Goal: Transaction & Acquisition: Purchase product/service

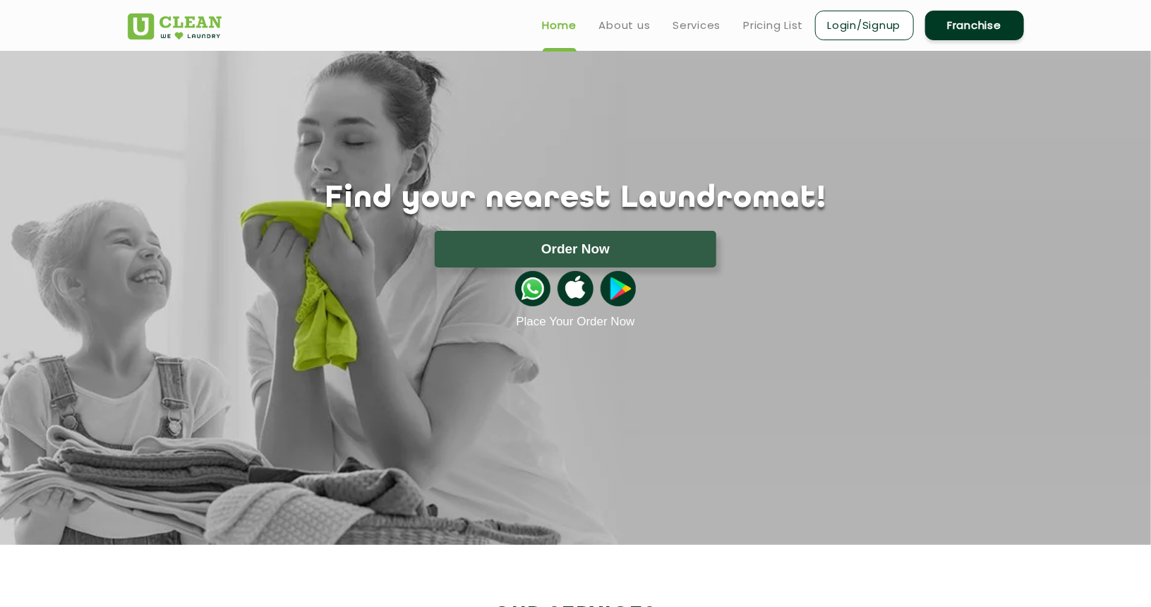
click at [885, 18] on link "Login/Signup" at bounding box center [864, 26] width 99 height 30
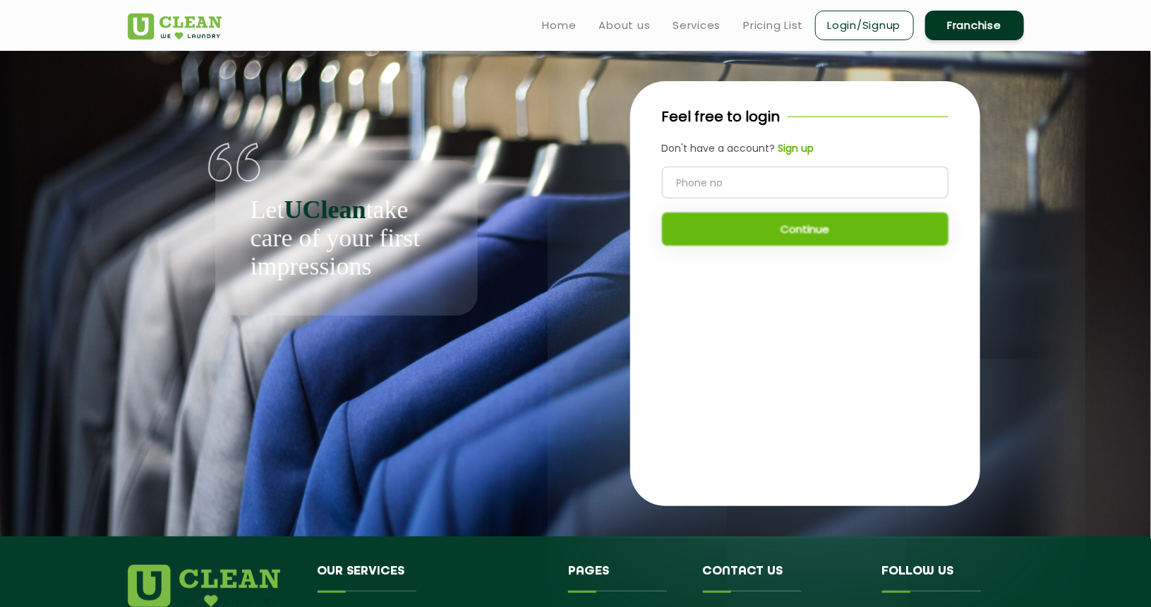
click at [734, 188] on input "tel" at bounding box center [805, 182] width 286 height 32
click at [797, 152] on b "Sign up" at bounding box center [796, 148] width 36 height 14
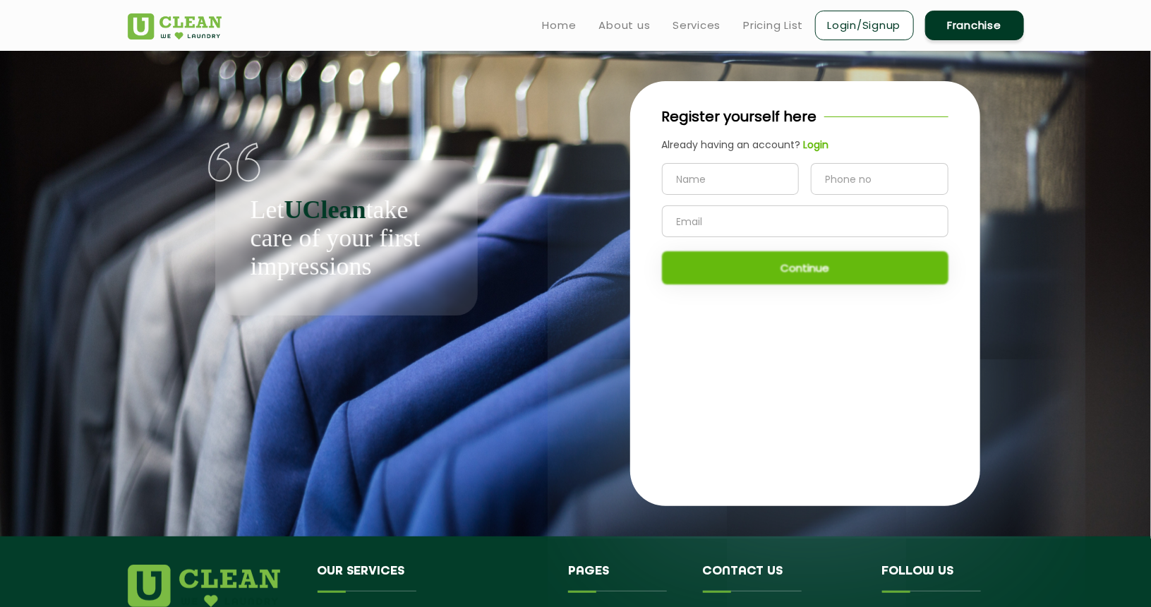
click at [718, 182] on input "text" at bounding box center [731, 179] width 138 height 32
type input "Tina"
click at [860, 186] on input "tel" at bounding box center [880, 179] width 138 height 32
type input "7658874654"
click at [779, 231] on input "text" at bounding box center [805, 221] width 286 height 32
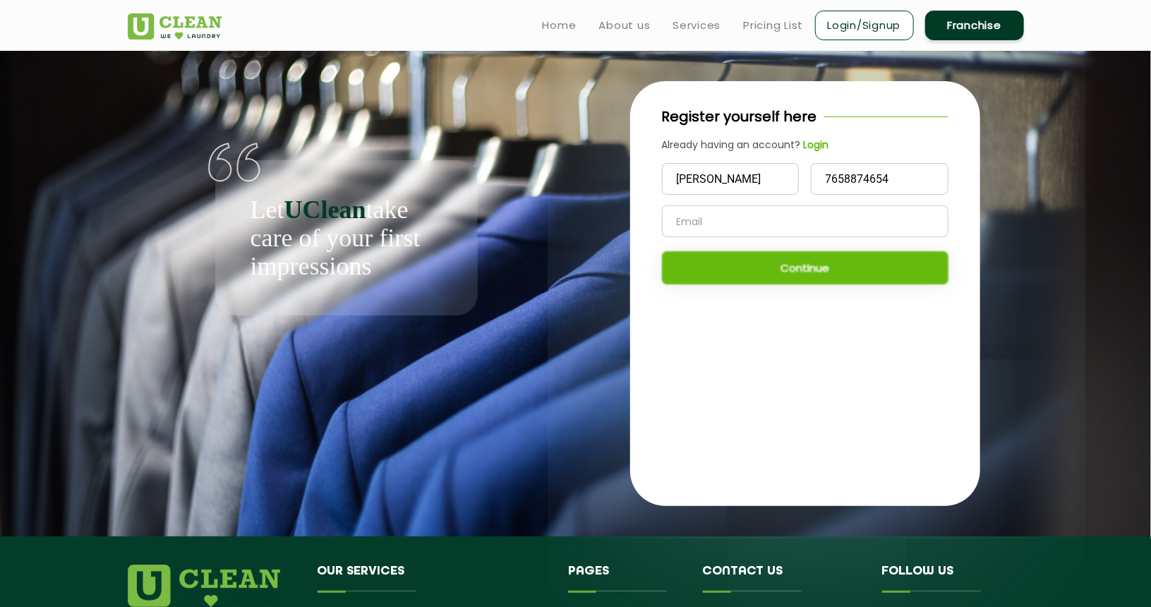
type input "tinav1409@gmail.com"
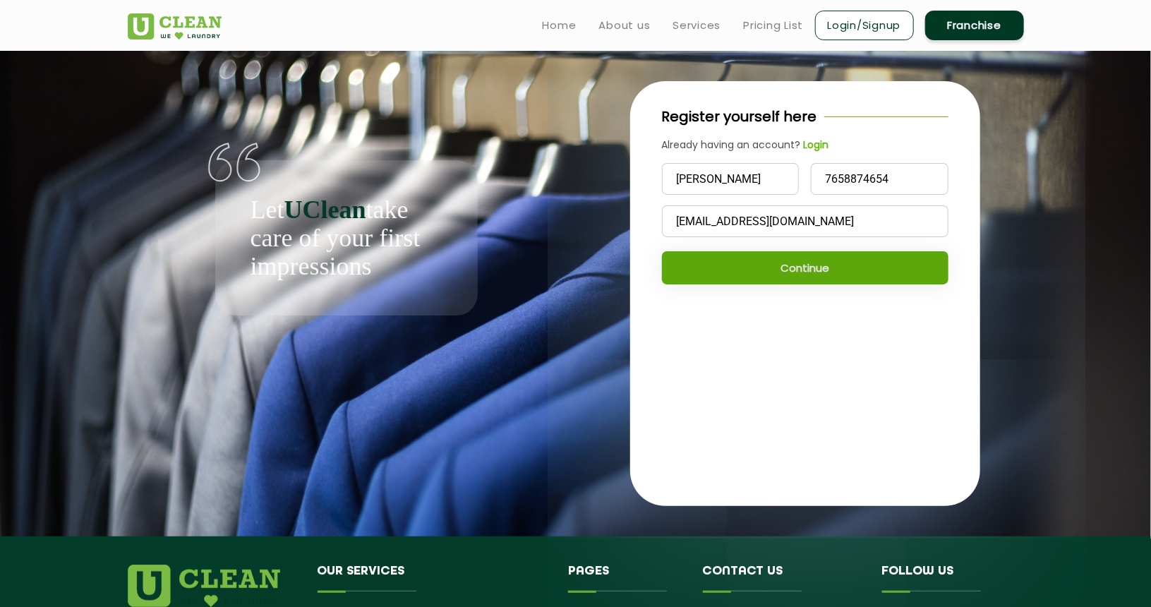
click at [728, 265] on button "Continue" at bounding box center [805, 267] width 286 height 33
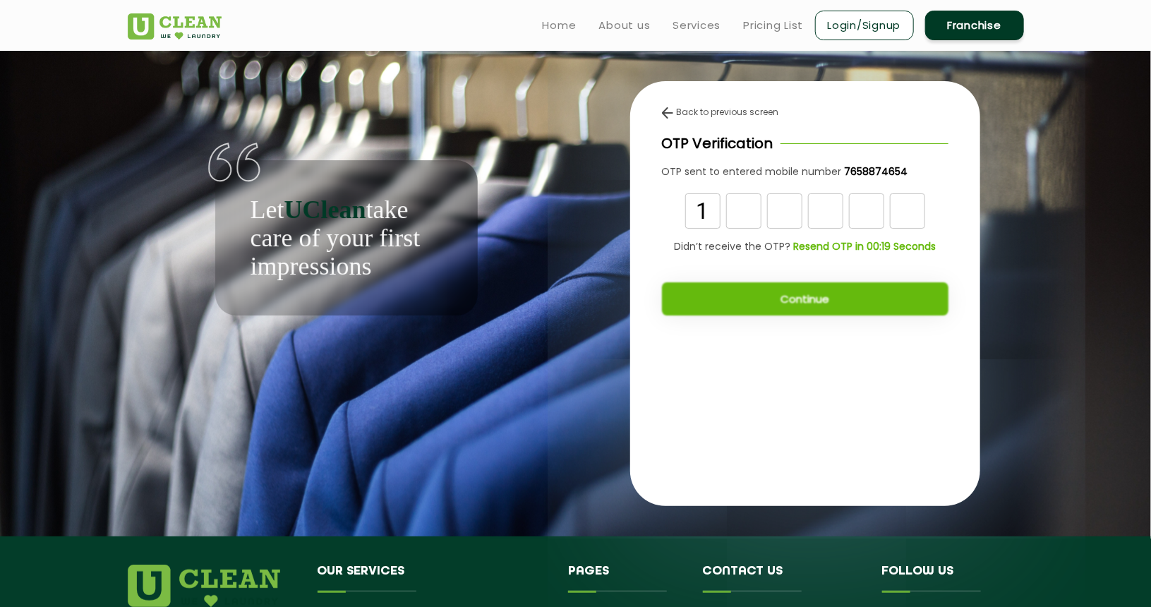
type input "1"
type input "8"
type input "1"
type input "7"
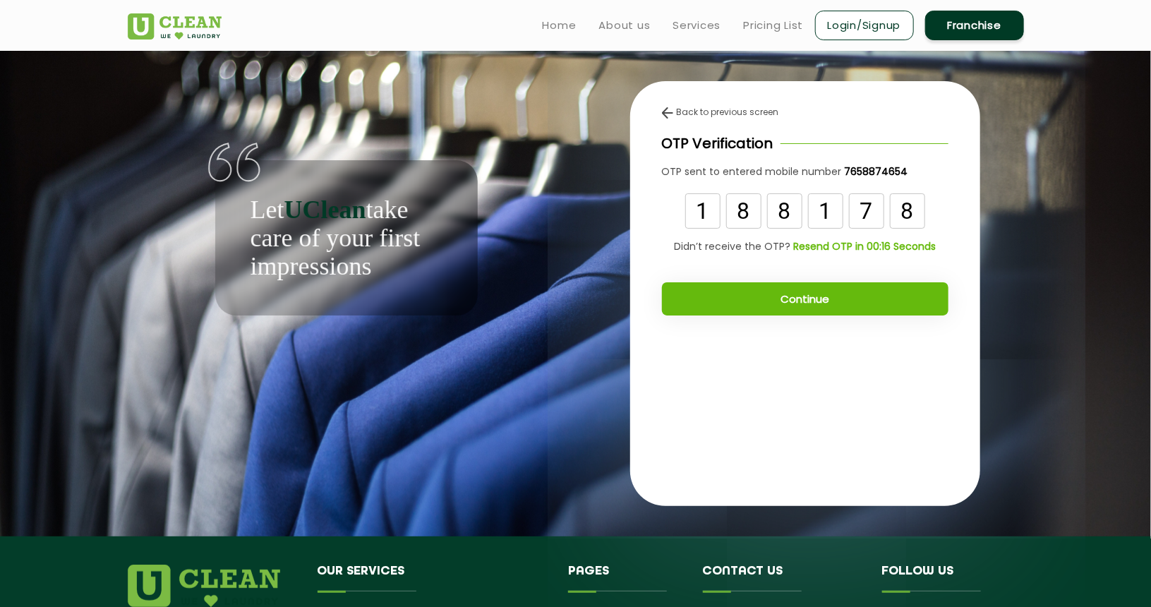
type input "8"
click at [775, 308] on button "Continue" at bounding box center [805, 298] width 286 height 33
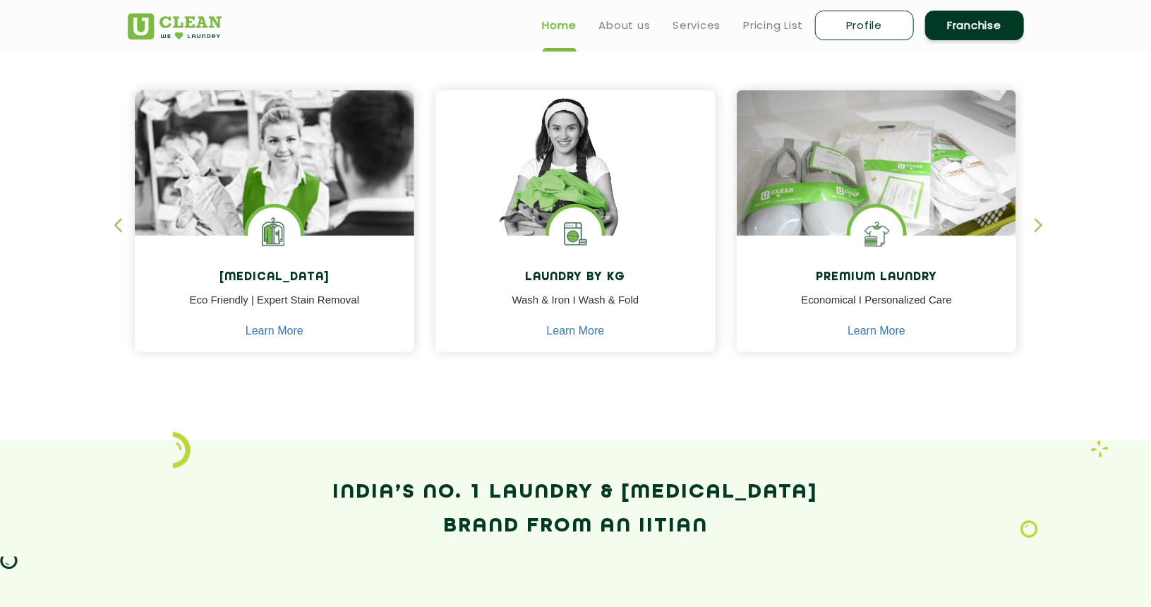
scroll to position [569, 0]
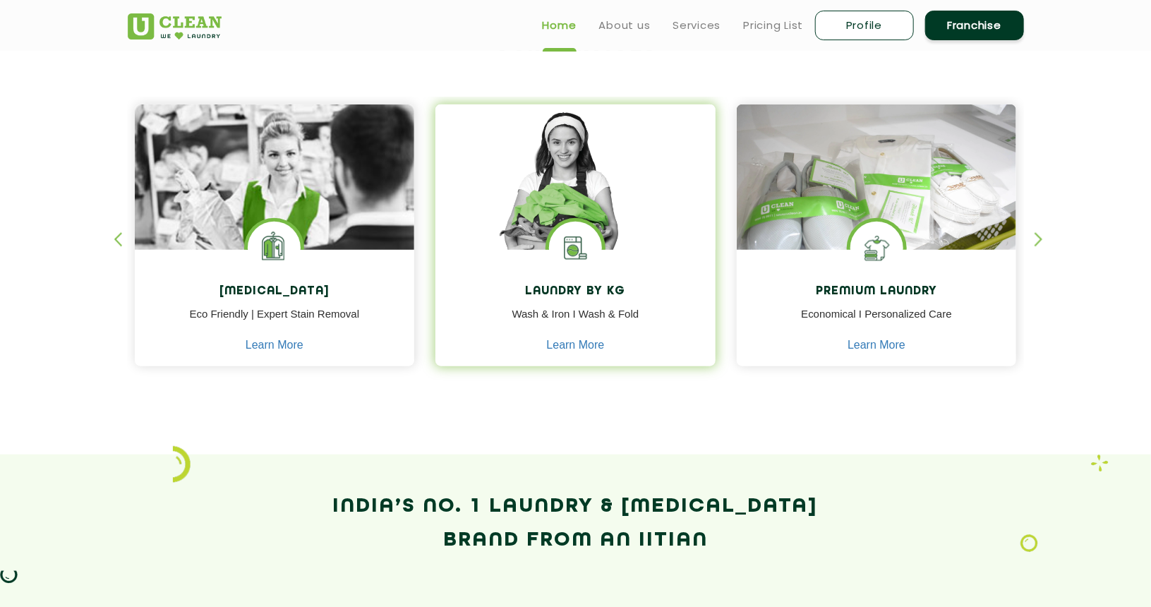
click at [576, 181] on img at bounding box center [575, 197] width 280 height 186
click at [584, 341] on link "Learn More" at bounding box center [576, 345] width 58 height 13
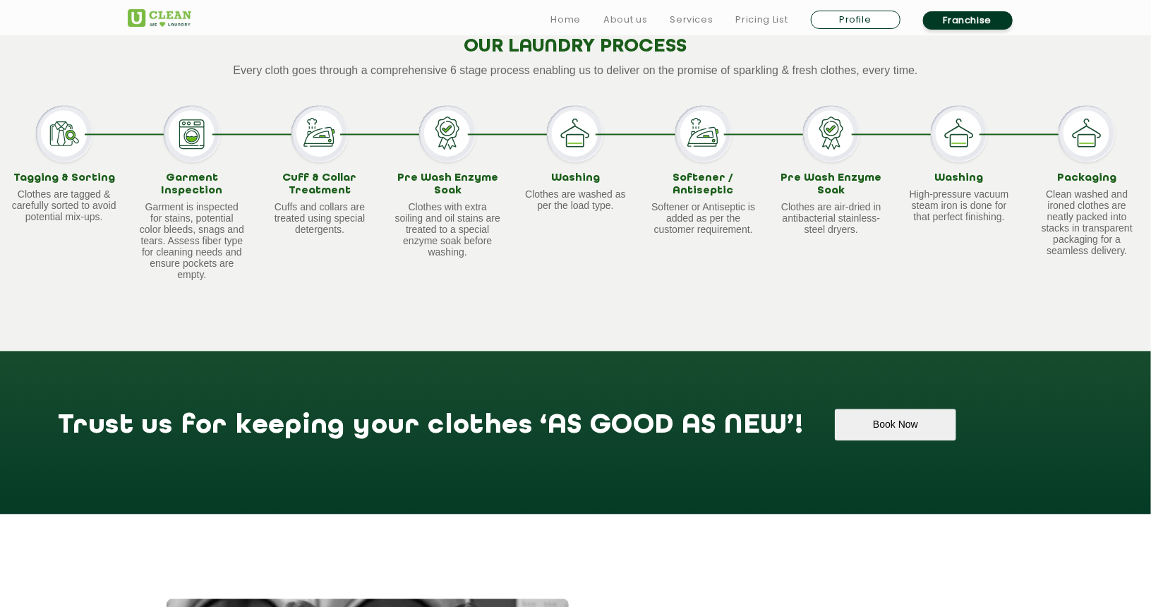
scroll to position [1307, 0]
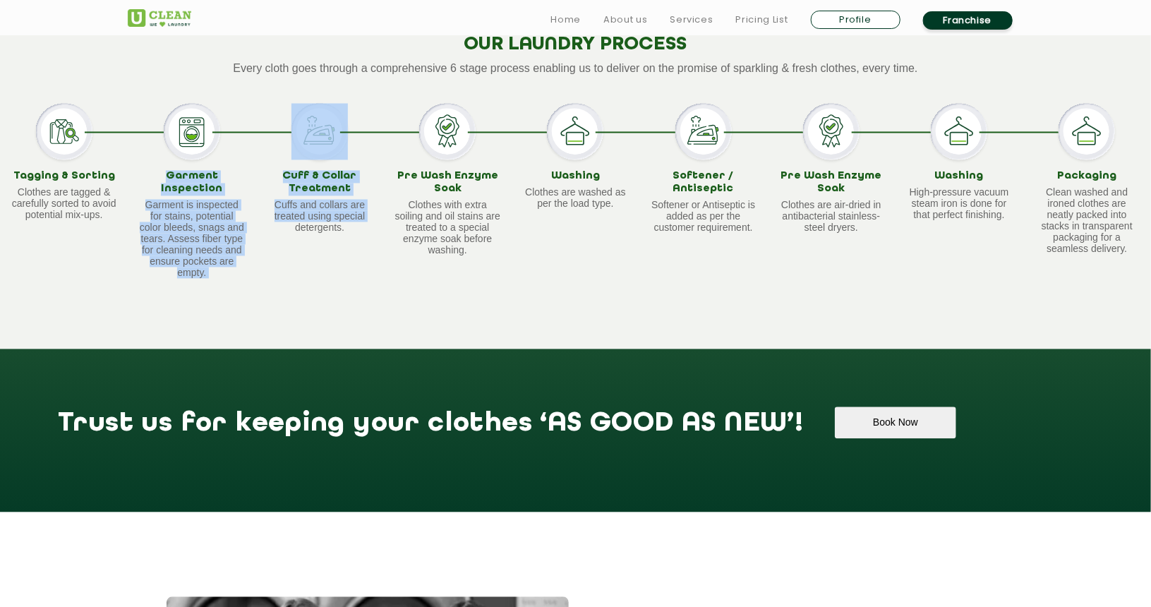
drag, startPoint x: 145, startPoint y: 163, endPoint x: 278, endPoint y: 246, distance: 156.8
click at [278, 246] on div "Tagging & Sorting Clothes are tagged & carefully sorted to avoid potential mix-…" at bounding box center [575, 191] width 1151 height 174
click at [278, 246] on div "Cuff & Collar Treatment Cuffs and collars are treated using special detergents." at bounding box center [319, 191] width 128 height 174
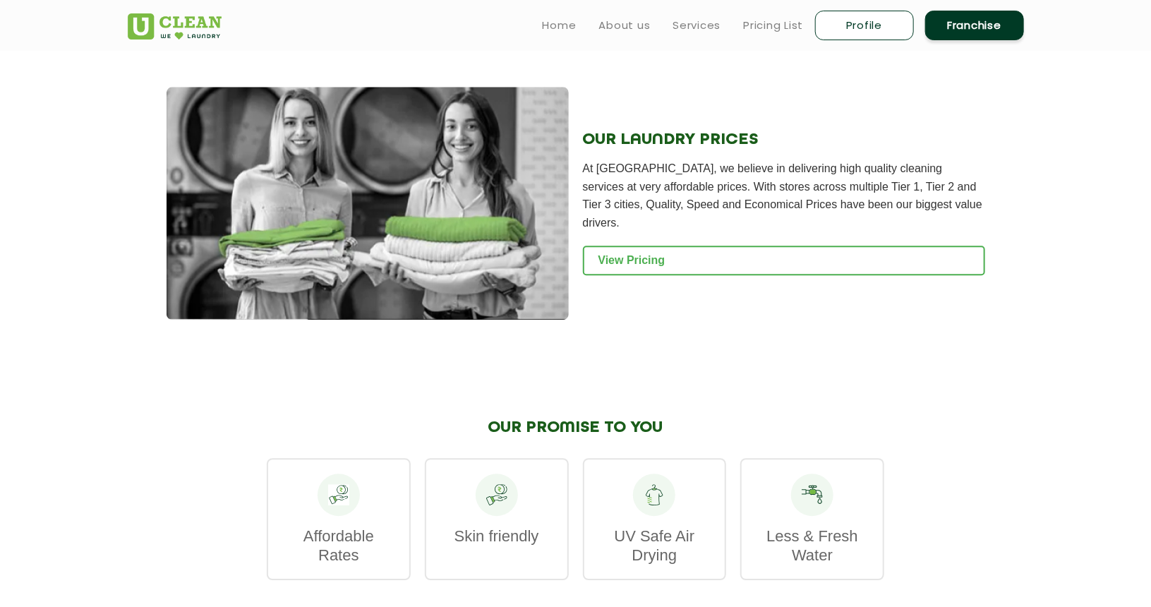
scroll to position [1819, 0]
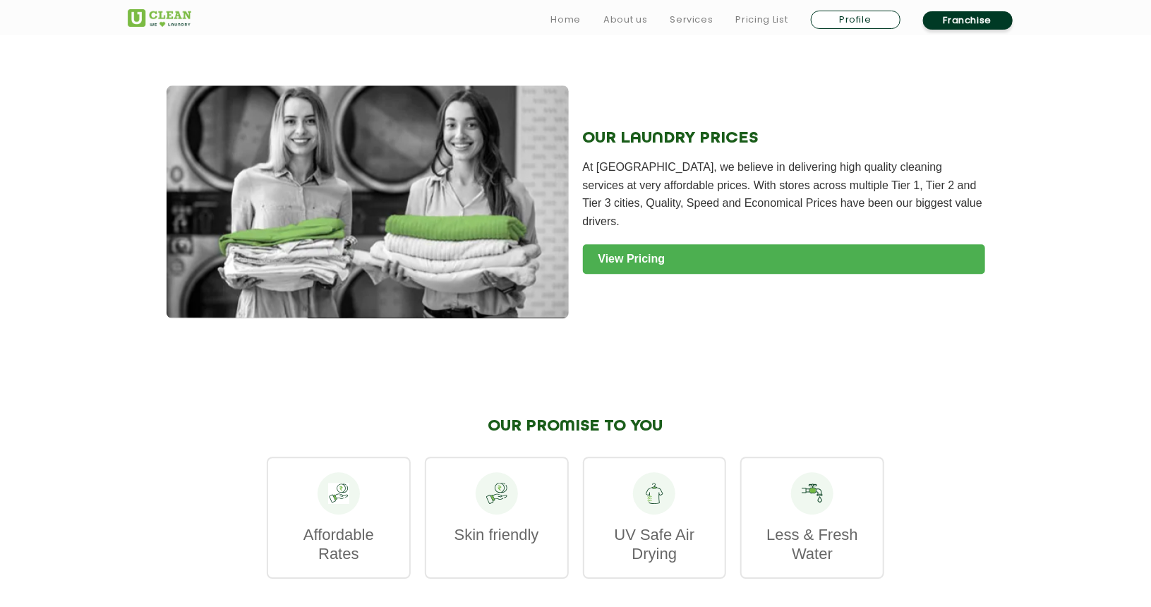
click at [631, 244] on link "View Pricing" at bounding box center [784, 259] width 402 height 30
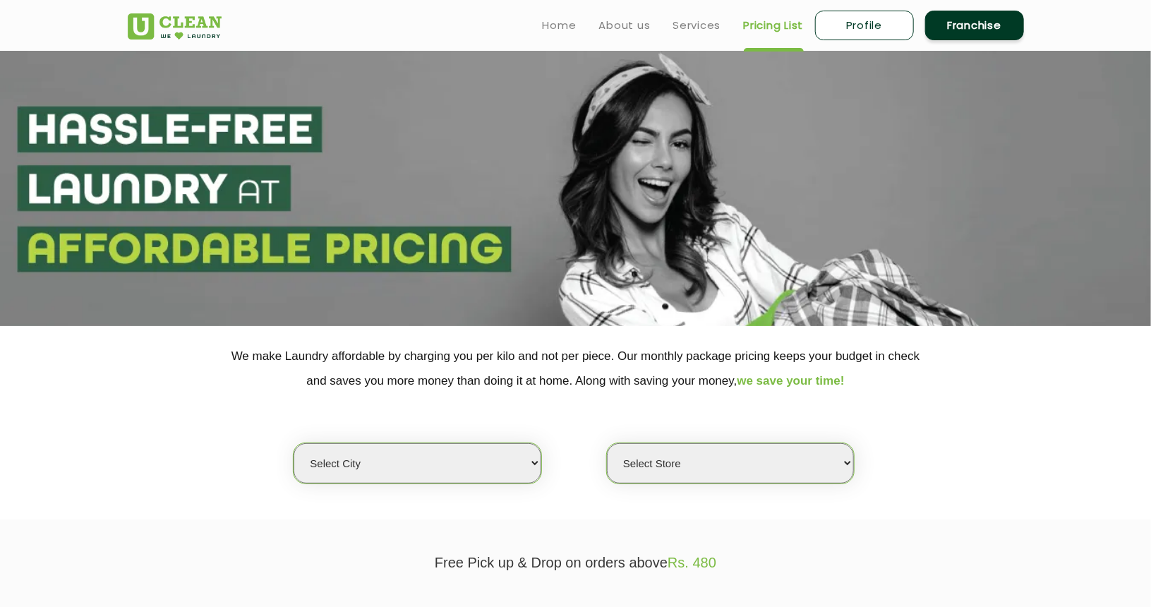
click at [461, 475] on select "Select city [GEOGRAPHIC_DATA] [GEOGRAPHIC_DATA] [GEOGRAPHIC_DATA] [GEOGRAPHIC_D…" at bounding box center [416, 463] width 247 height 40
select select "70"
click at [293, 443] on select "Select city [GEOGRAPHIC_DATA] [GEOGRAPHIC_DATA] [GEOGRAPHIC_DATA] [GEOGRAPHIC_D…" at bounding box center [416, 463] width 247 height 40
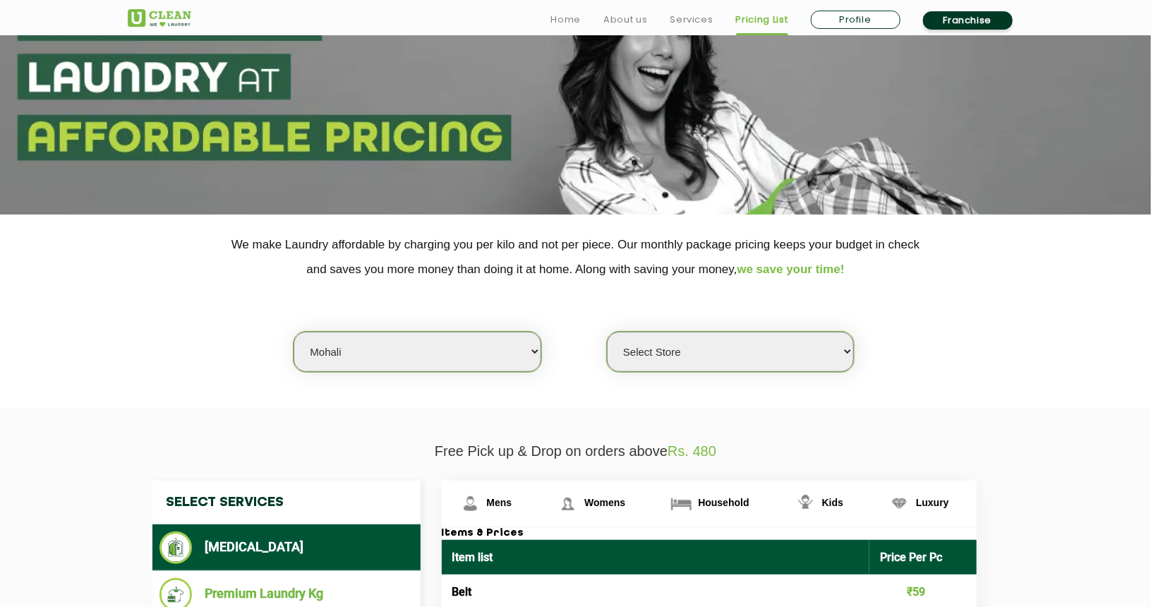
scroll to position [114, 0]
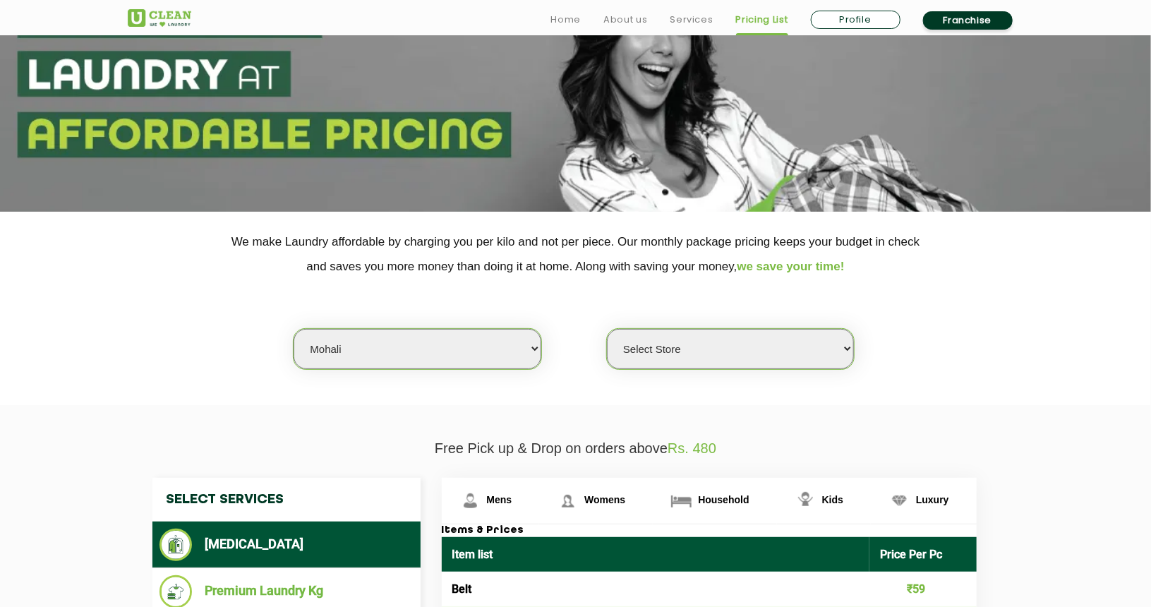
click at [723, 342] on select "Select Store UClean Mohali UClean Sector 89 Mohali UClean Mohali Sec-61 UClean …" at bounding box center [730, 349] width 247 height 40
select select "446"
click at [607, 329] on select "Select Store UClean Mohali UClean Sector 89 Mohali UClean Mohali Sec-61 UClean …" at bounding box center [730, 349] width 247 height 40
click at [648, 346] on select "Select Store UClean Mohali UClean Sector 89 Mohali UClean Mohali Sec-61 UClean …" at bounding box center [730, 349] width 247 height 40
click at [919, 359] on div "Select city Aalo Agartala Agra Ahmedabad Akola Aligarh Alwar - UClean Select Am…" at bounding box center [575, 324] width 917 height 91
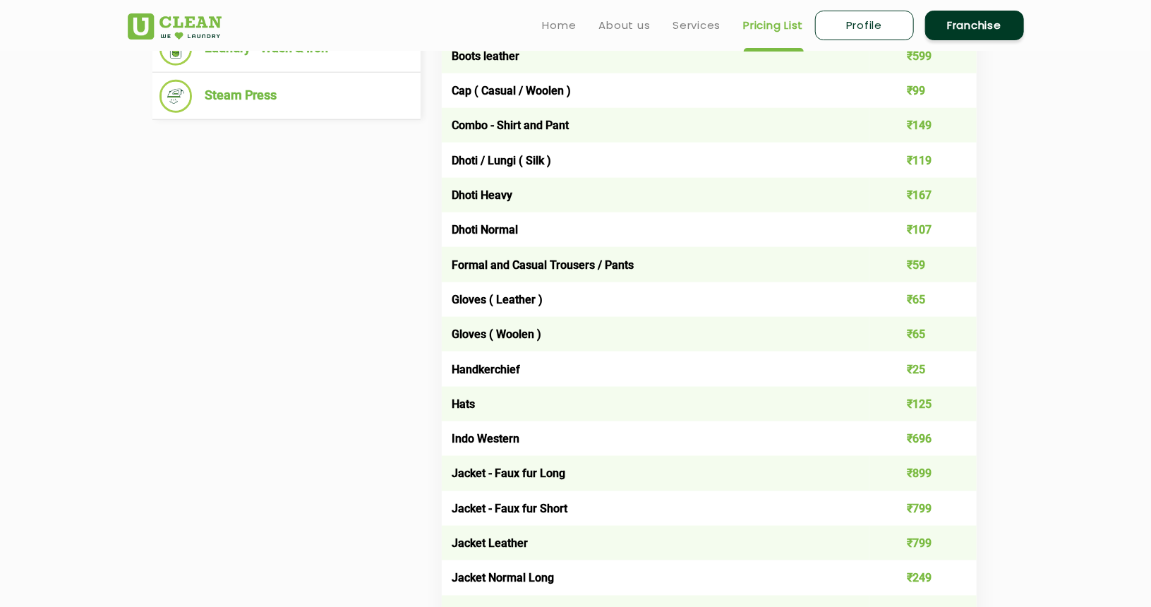
scroll to position [588, 0]
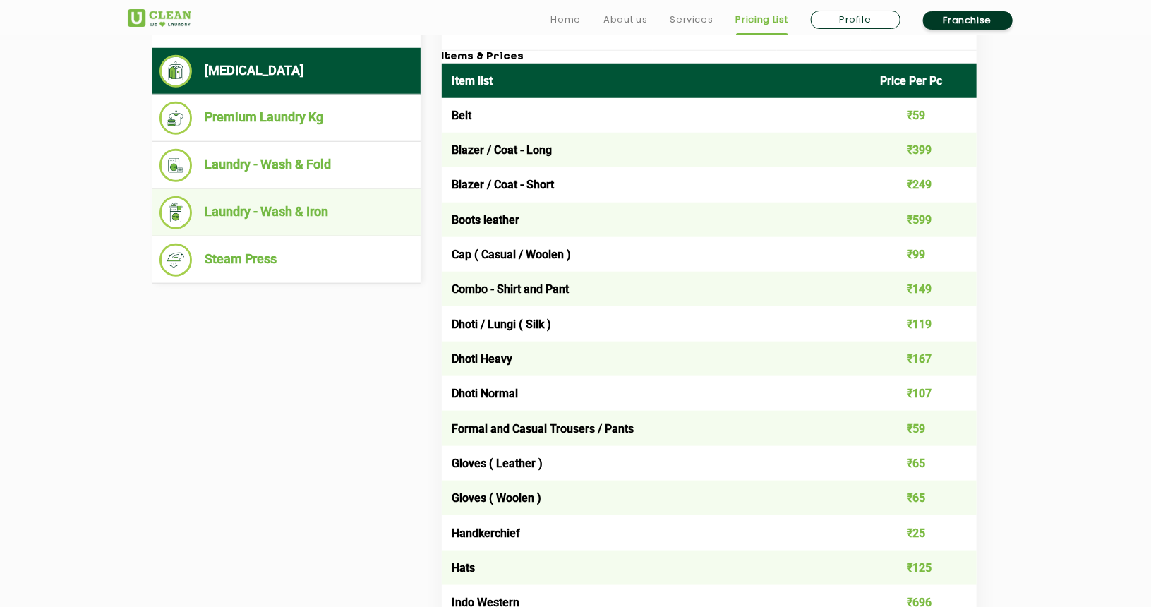
click at [262, 196] on li "Laundry - Wash & Iron" at bounding box center [286, 212] width 254 height 33
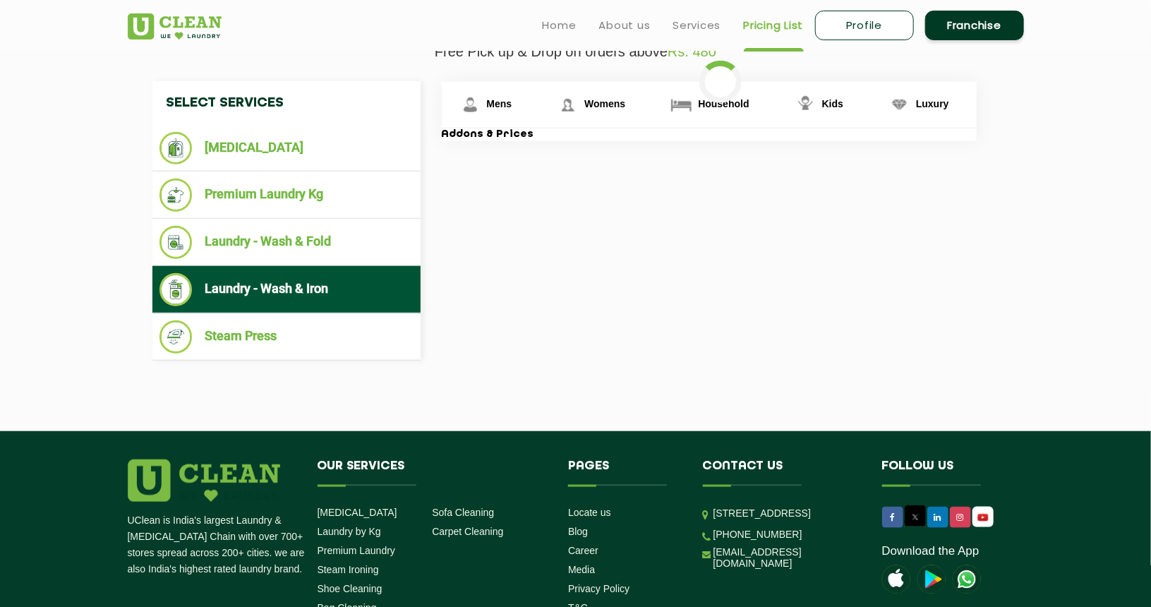
scroll to position [461, 0]
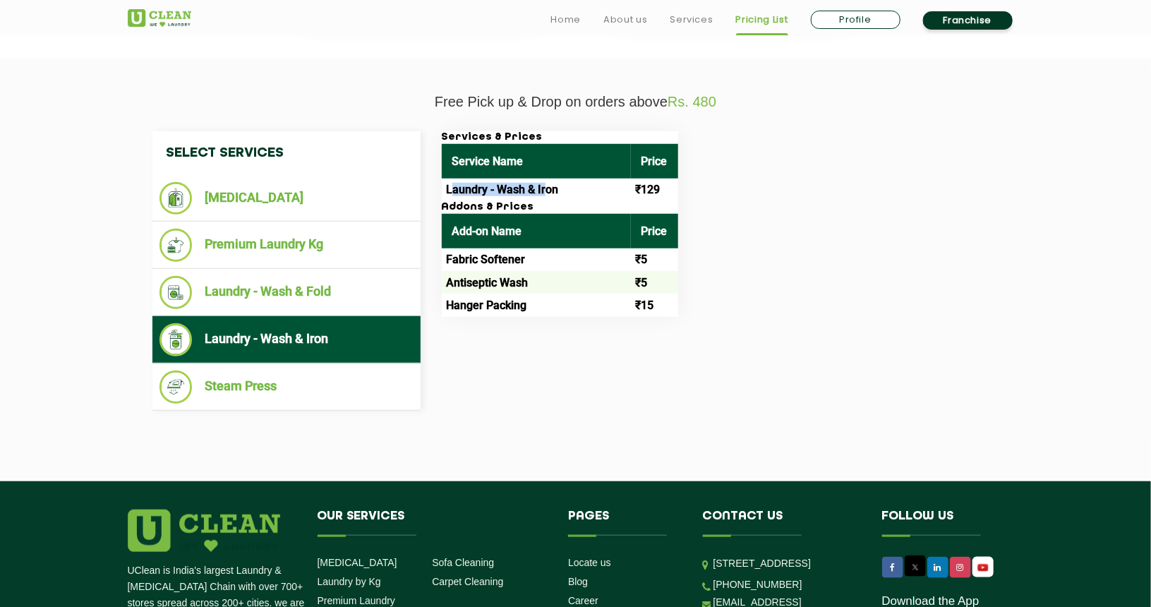
drag, startPoint x: 450, startPoint y: 189, endPoint x: 552, endPoint y: 185, distance: 101.7
click at [552, 185] on td "Laundry - Wash & Iron" at bounding box center [536, 189] width 189 height 23
drag, startPoint x: 444, startPoint y: 258, endPoint x: 537, endPoint y: 305, distance: 103.8
click at [537, 305] on tbody "Fabric Softener ₹5 Antiseptic Wash ₹5 Hanger Packing ₹15" at bounding box center [560, 282] width 236 height 68
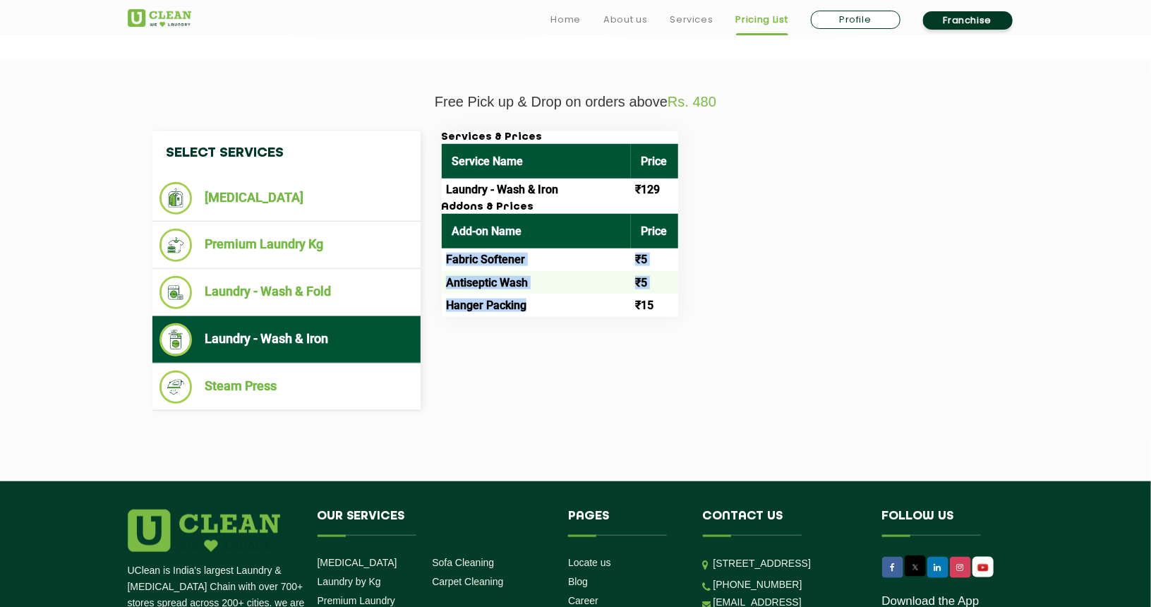
click at [537, 305] on td "Hanger Packing" at bounding box center [536, 304] width 189 height 23
drag, startPoint x: 537, startPoint y: 305, endPoint x: 452, endPoint y: 258, distance: 97.0
click at [452, 258] on tbody "Fabric Softener ₹5 Antiseptic Wash ₹5 Hanger Packing ₹15" at bounding box center [560, 282] width 236 height 68
click at [452, 258] on td "Fabric Softener" at bounding box center [536, 259] width 189 height 23
drag, startPoint x: 452, startPoint y: 258, endPoint x: 655, endPoint y: 273, distance: 203.1
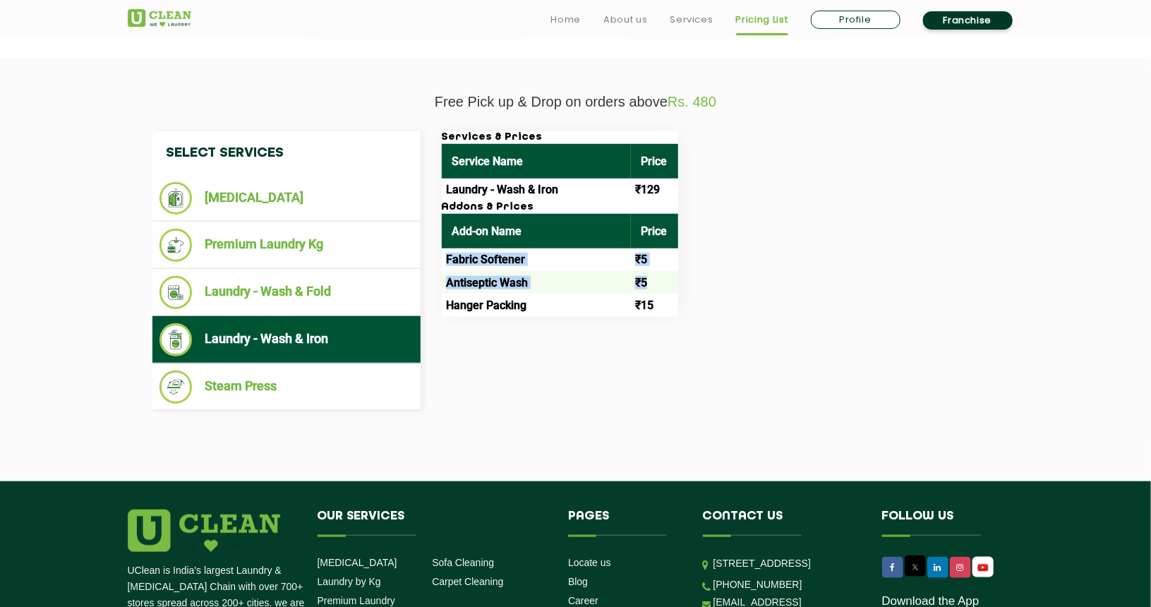
click at [655, 273] on tbody "Fabric Softener ₹5 Antiseptic Wash ₹5 Hanger Packing ₹15" at bounding box center [560, 282] width 236 height 68
click at [655, 273] on td "₹5" at bounding box center [654, 282] width 47 height 23
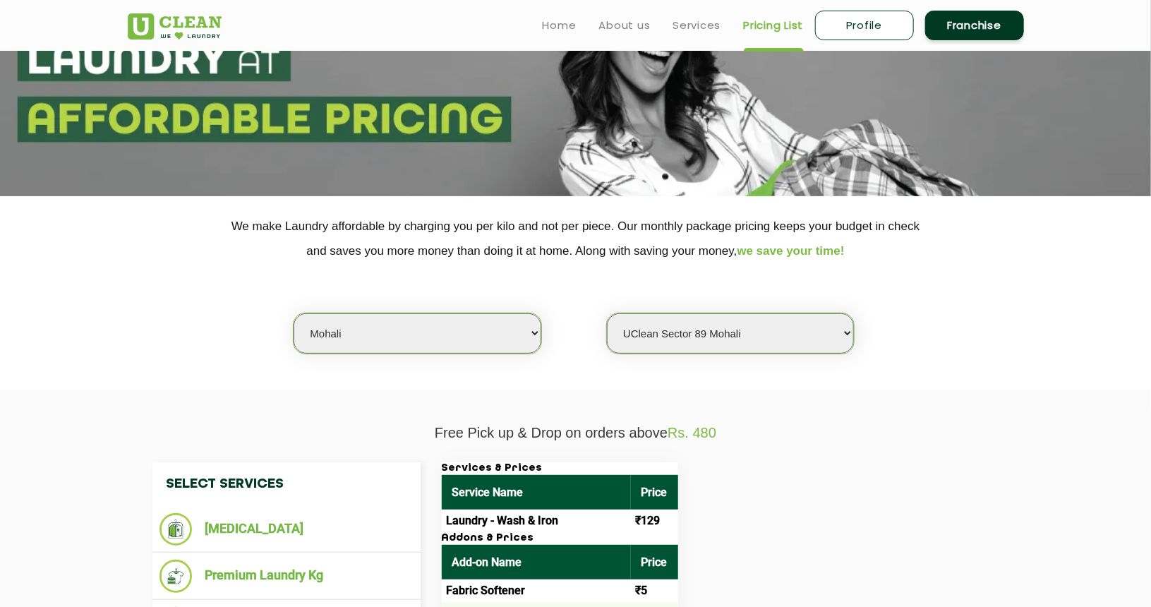
scroll to position [0, 0]
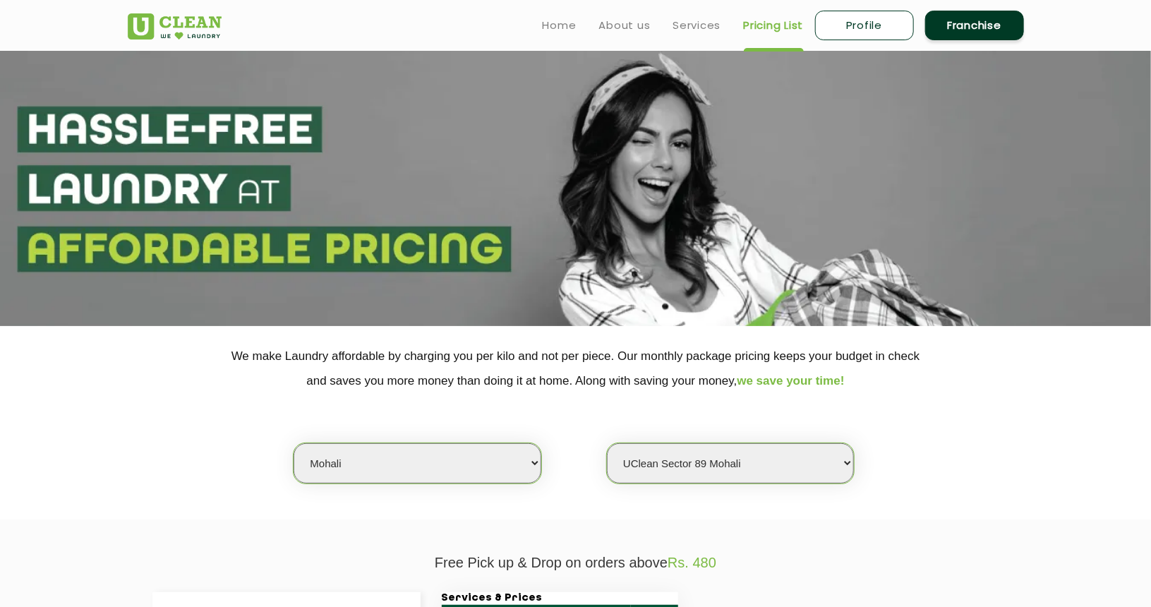
click at [190, 34] on img at bounding box center [175, 26] width 94 height 26
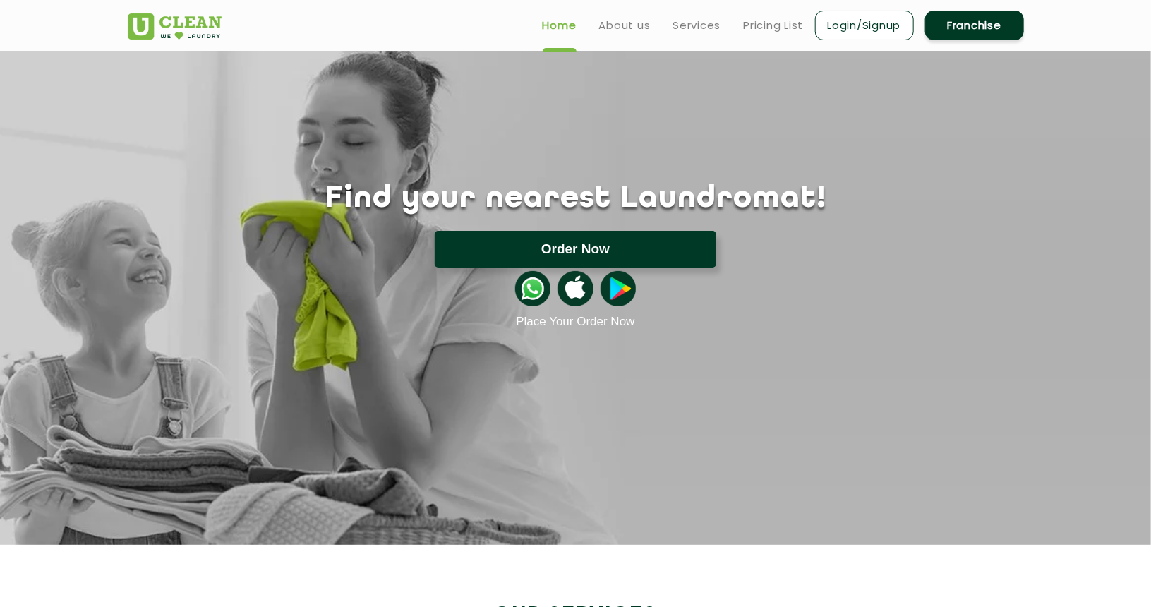
click at [509, 253] on button "Order Now" at bounding box center [575, 249] width 281 height 37
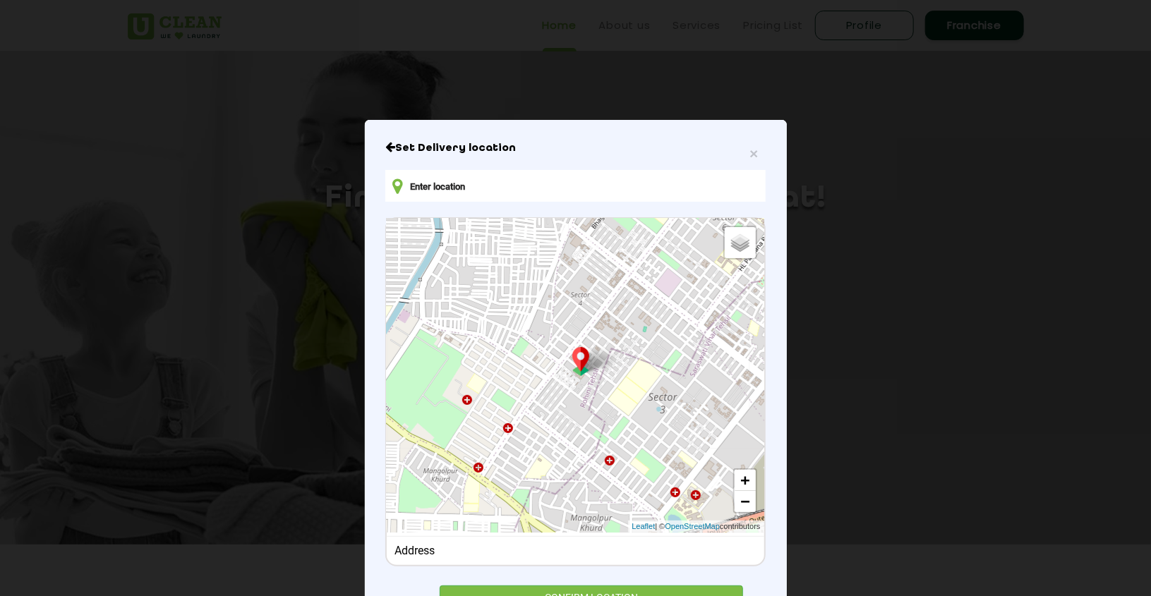
scroll to position [63, 0]
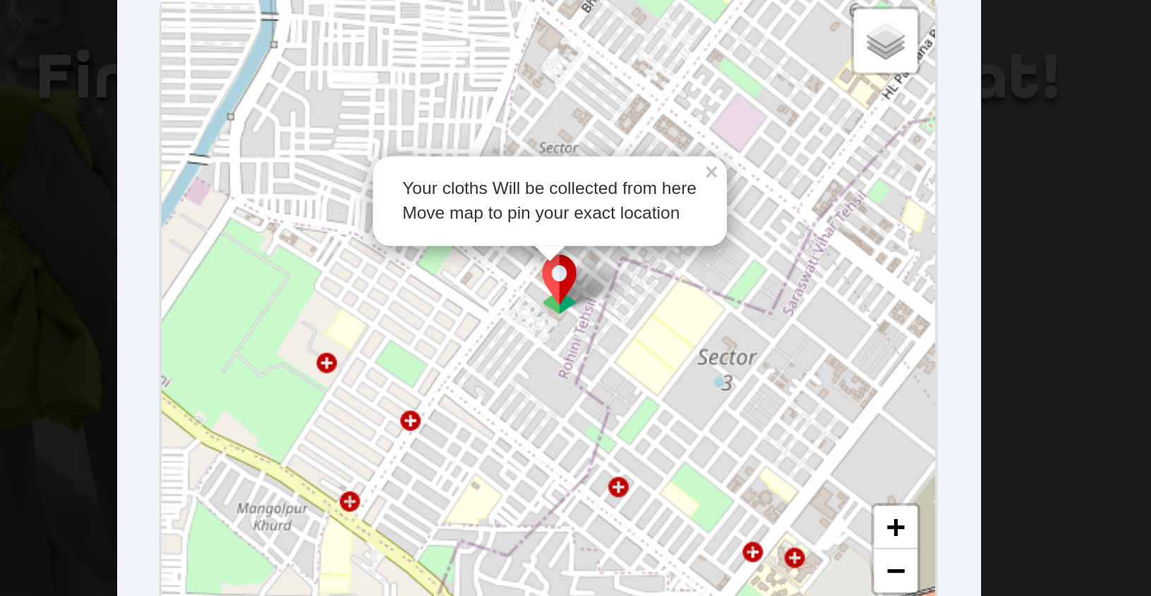
click at [578, 310] on img at bounding box center [580, 298] width 27 height 29
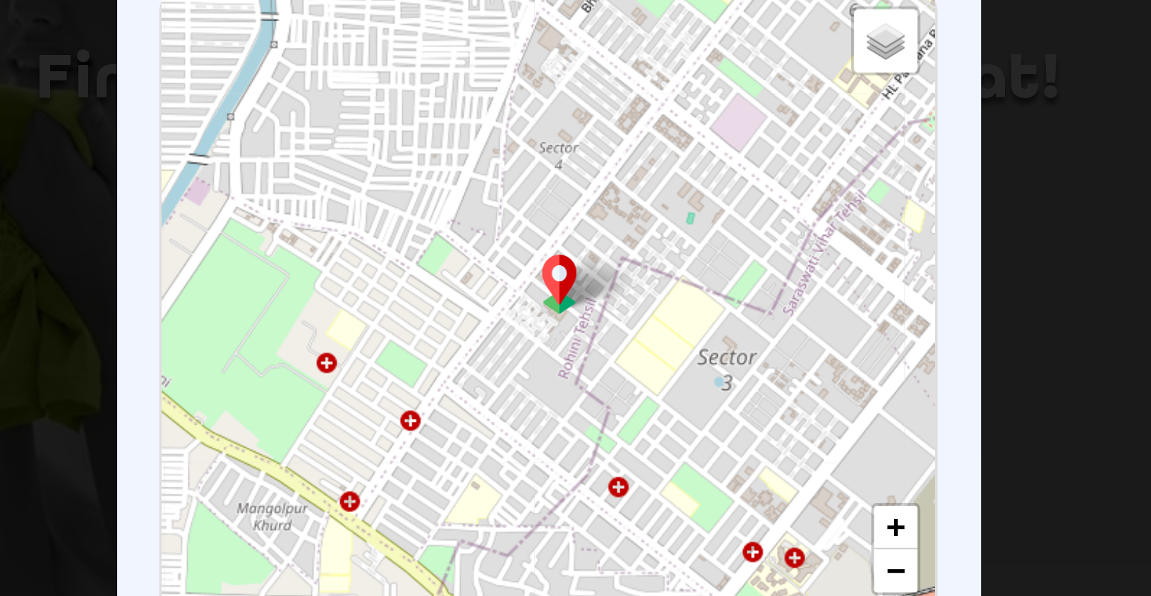
click at [569, 308] on img at bounding box center [580, 298] width 27 height 29
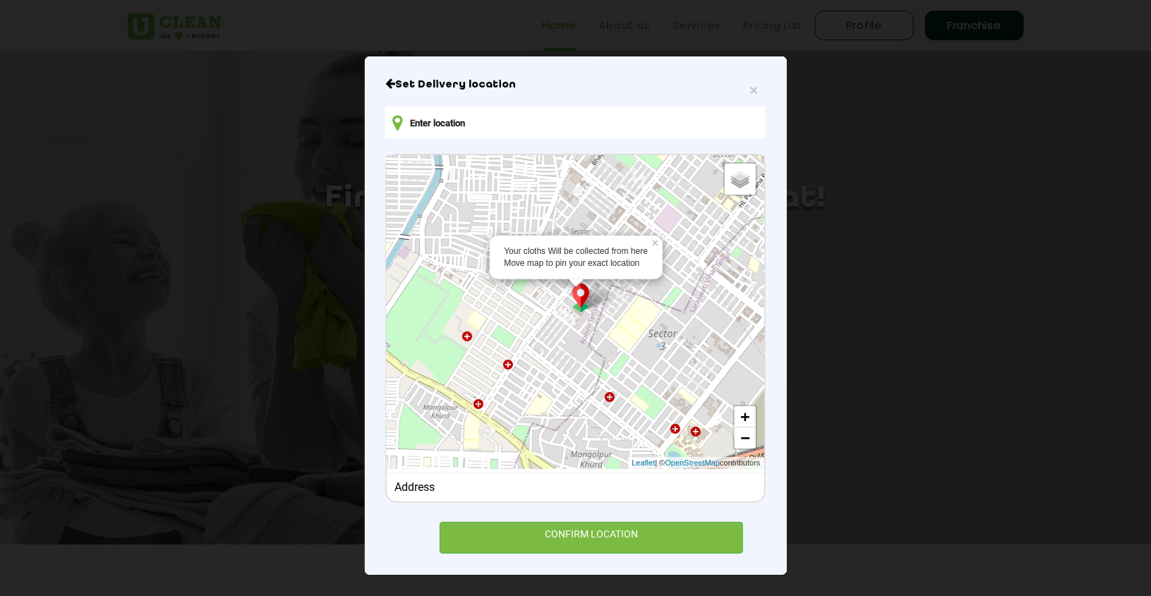
click at [428, 116] on input "text" at bounding box center [575, 123] width 380 height 32
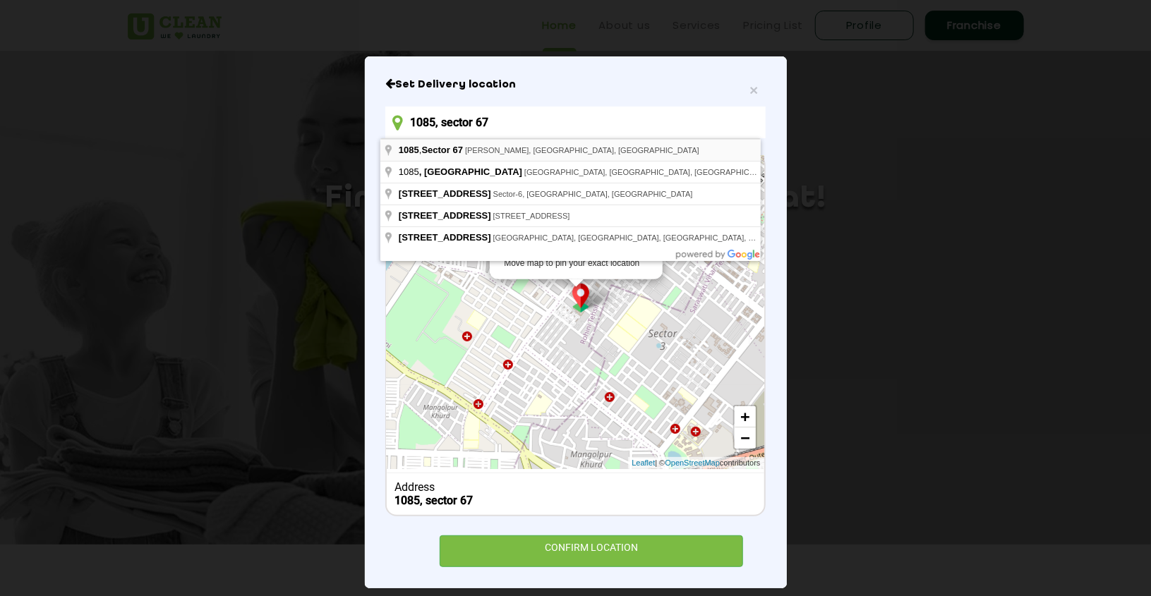
type input "1085, Sector 67, Sahibzada Ajit Singh Nagar, Punjab, India"
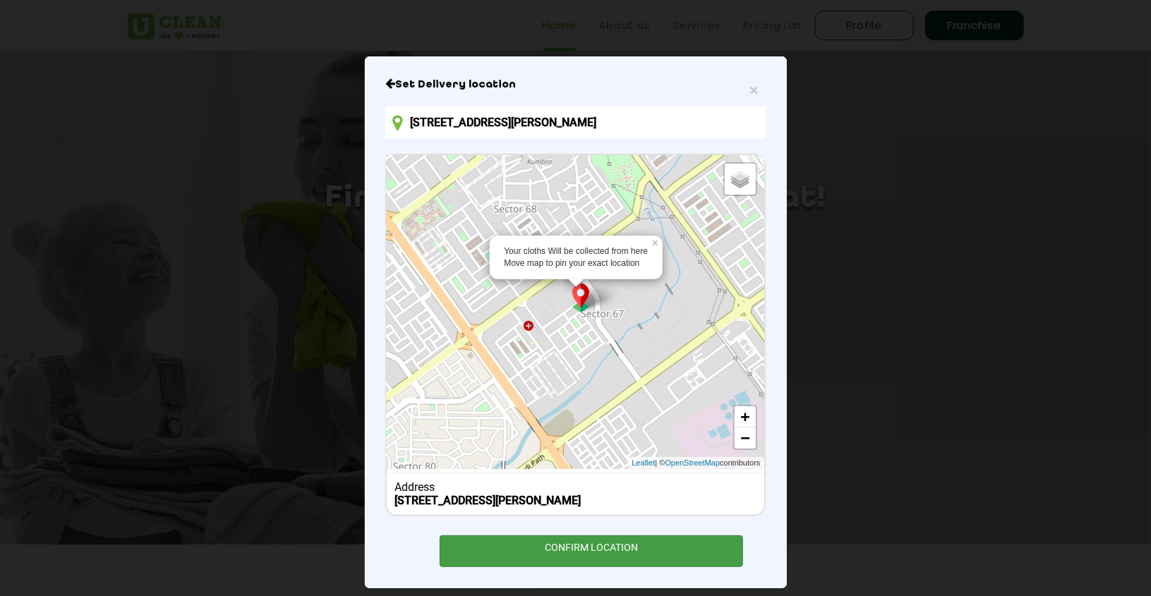
click at [567, 544] on div "CONFIRM LOCATION" at bounding box center [592, 551] width 304 height 32
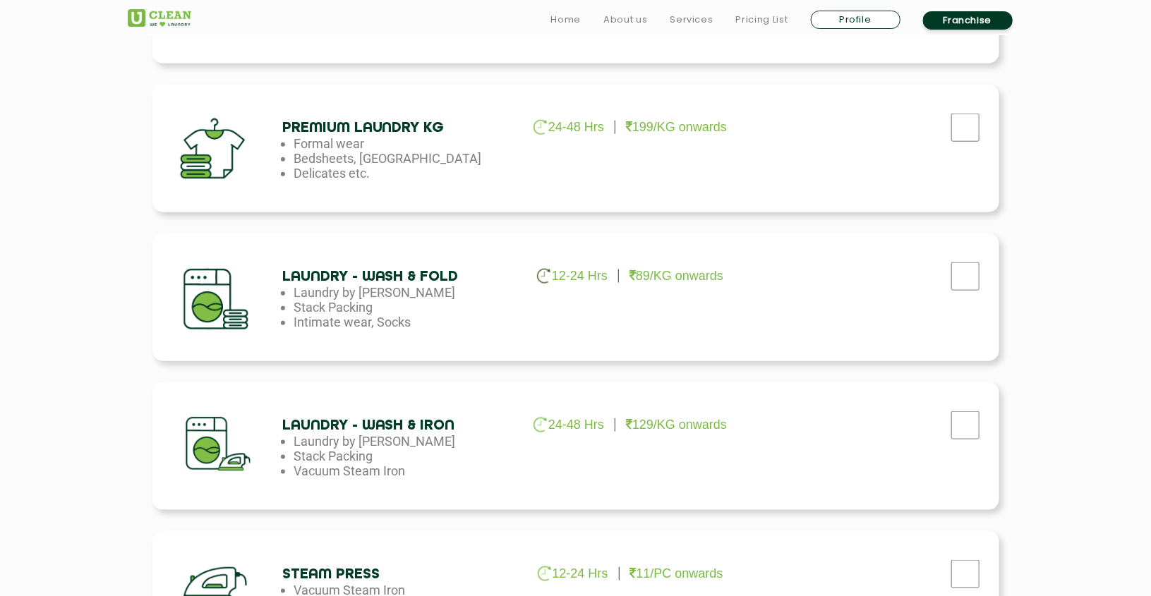
scroll to position [635, 0]
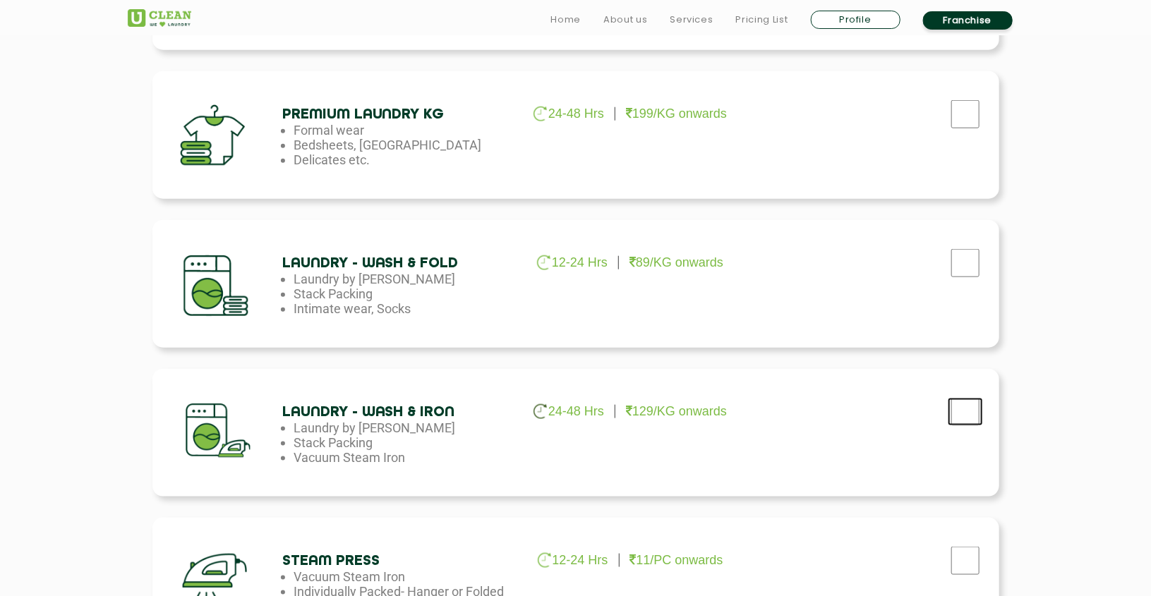
click at [964, 419] on input "checkbox" at bounding box center [964, 412] width 35 height 28
checkbox input "true"
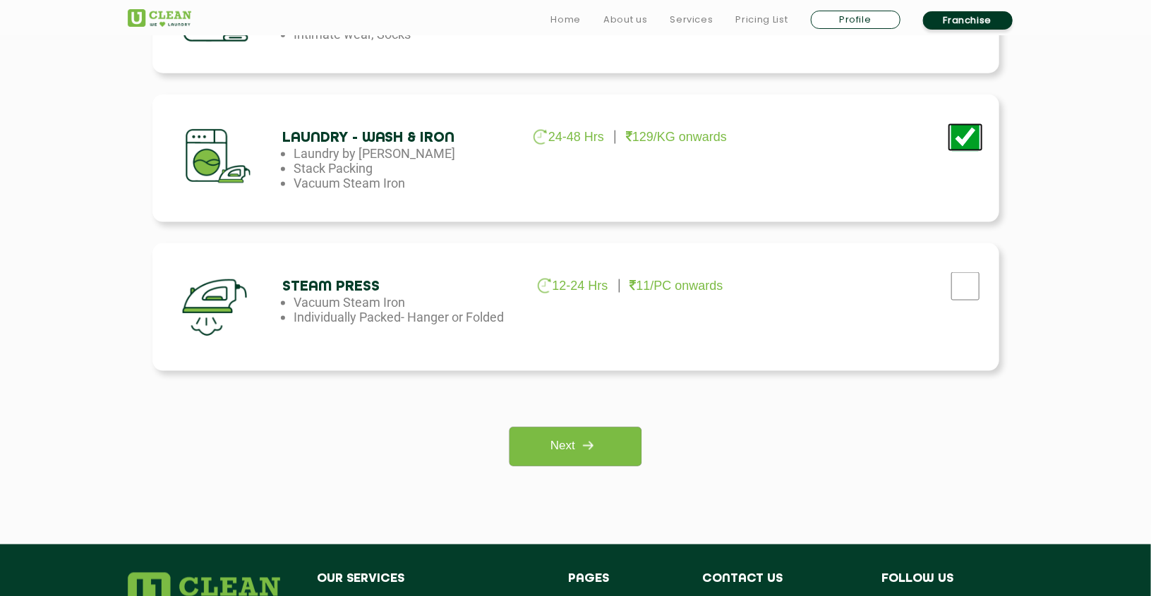
scroll to position [913, 0]
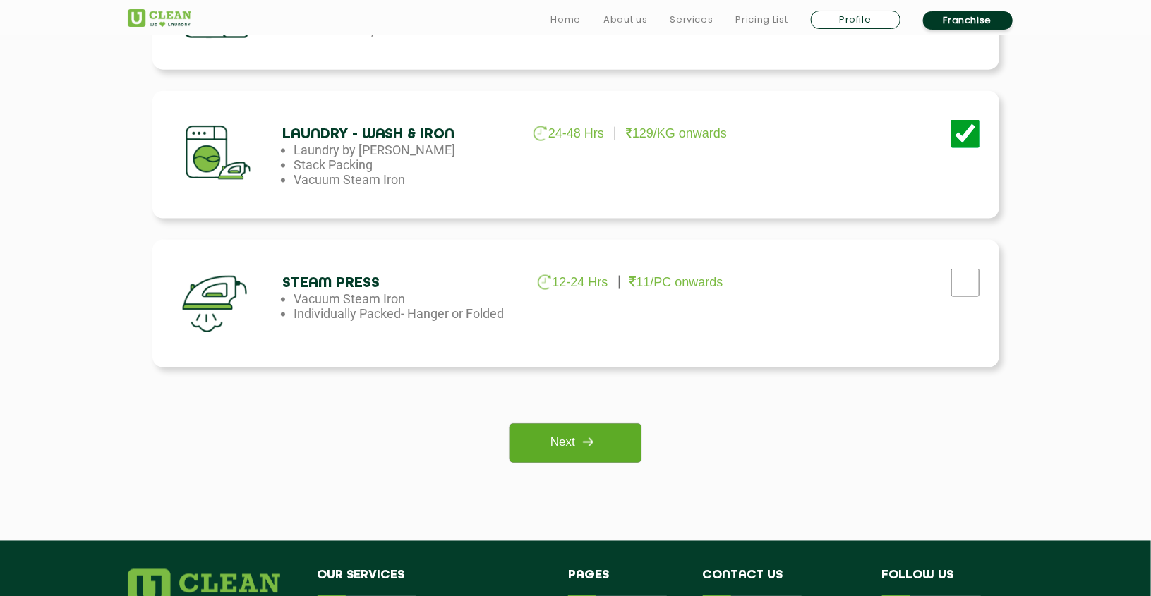
click at [591, 427] on link "Next" at bounding box center [575, 443] width 132 height 39
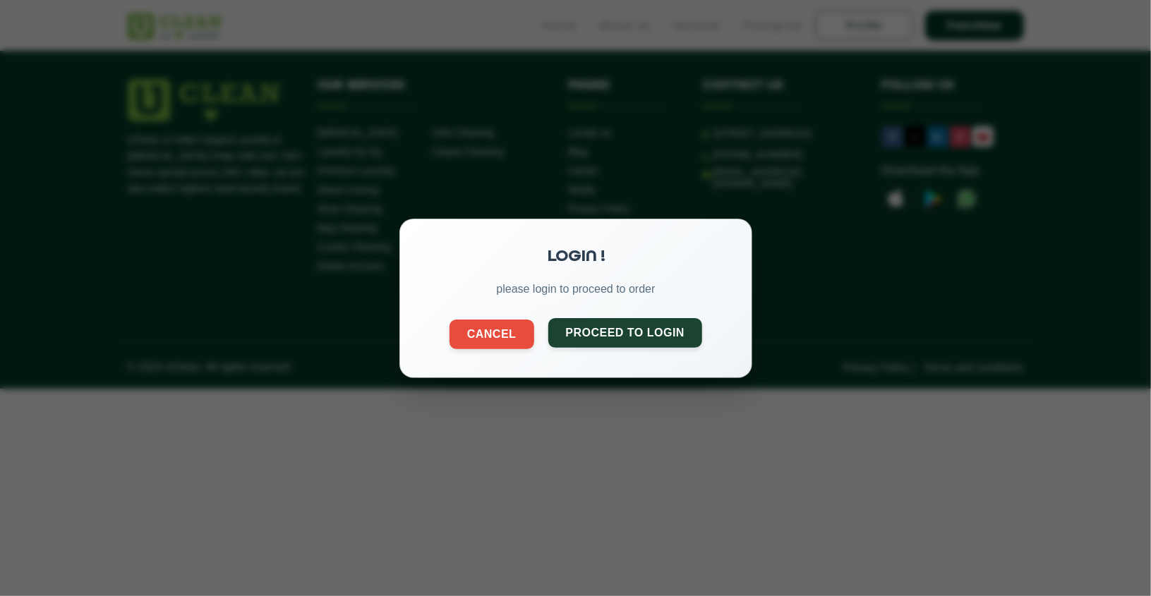
click at [648, 341] on button "Proceed to Login" at bounding box center [624, 332] width 155 height 30
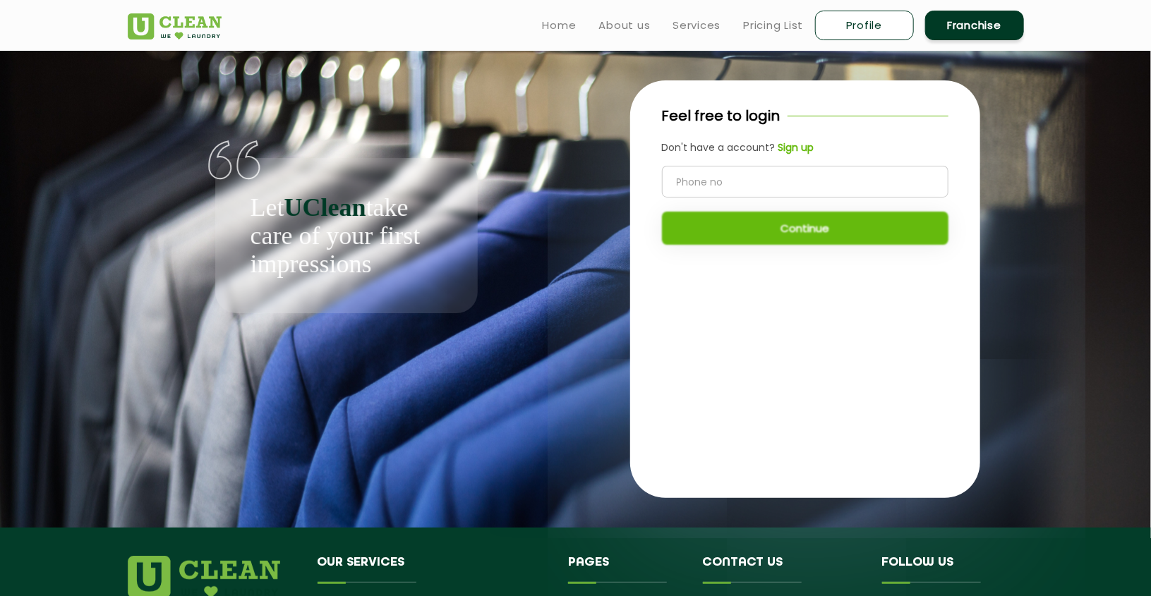
click at [758, 187] on input "tel" at bounding box center [805, 182] width 286 height 32
type input "7658874654"
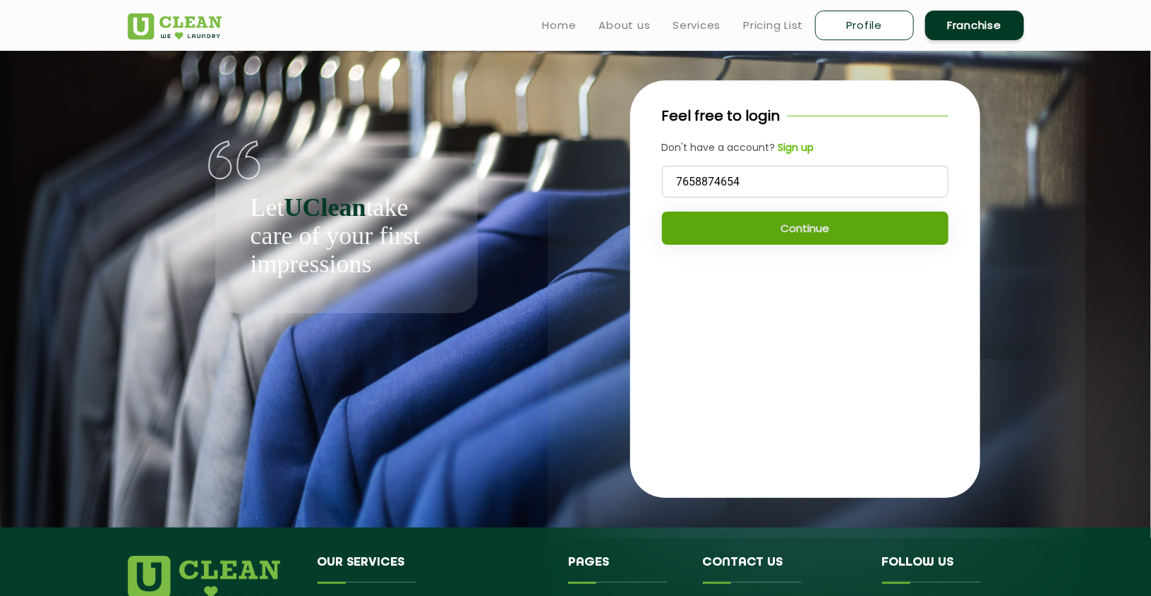
click at [761, 231] on button "Continue" at bounding box center [805, 228] width 286 height 33
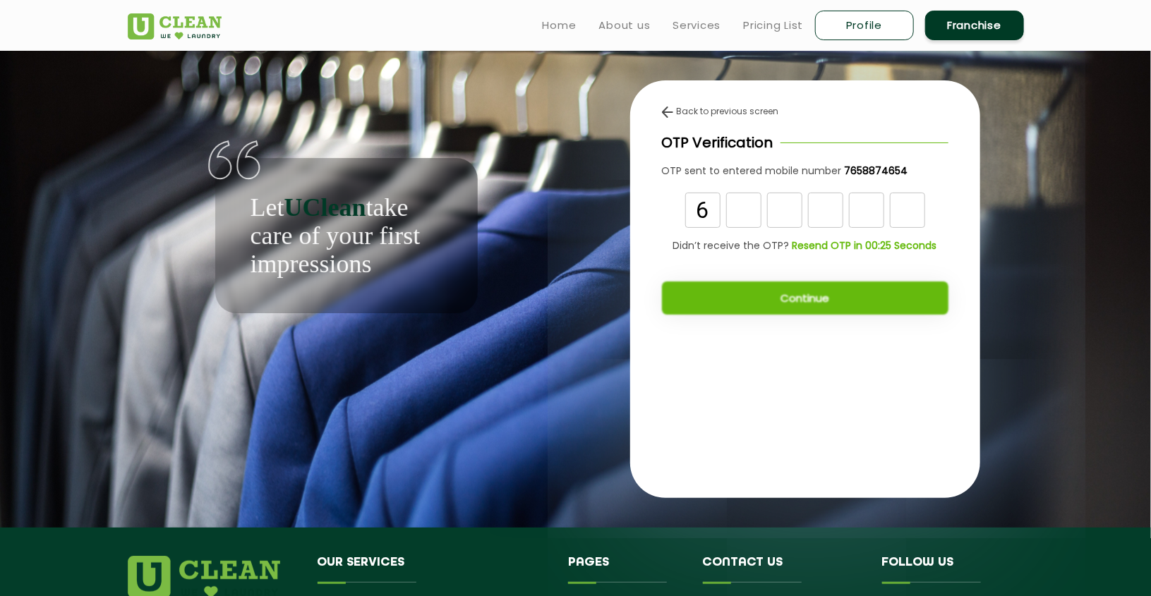
type input "6"
type input "9"
type input "1"
type input "3"
type input "5"
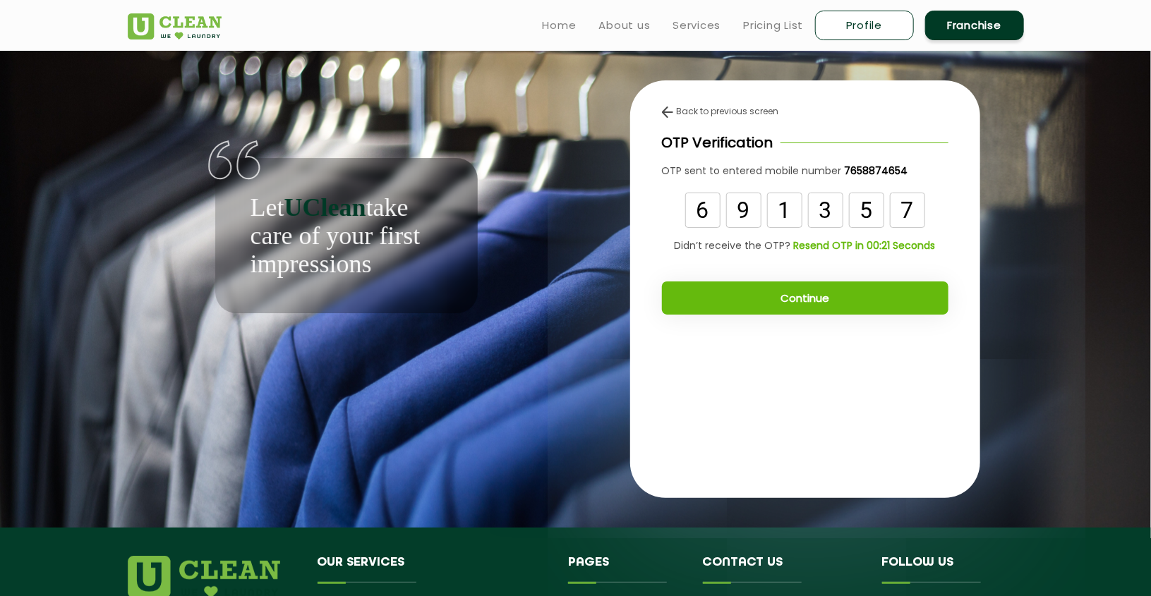
type input "7"
click at [834, 296] on button "Continue" at bounding box center [805, 297] width 286 height 33
click at [914, 212] on input "7" at bounding box center [907, 210] width 35 height 35
type input "7"
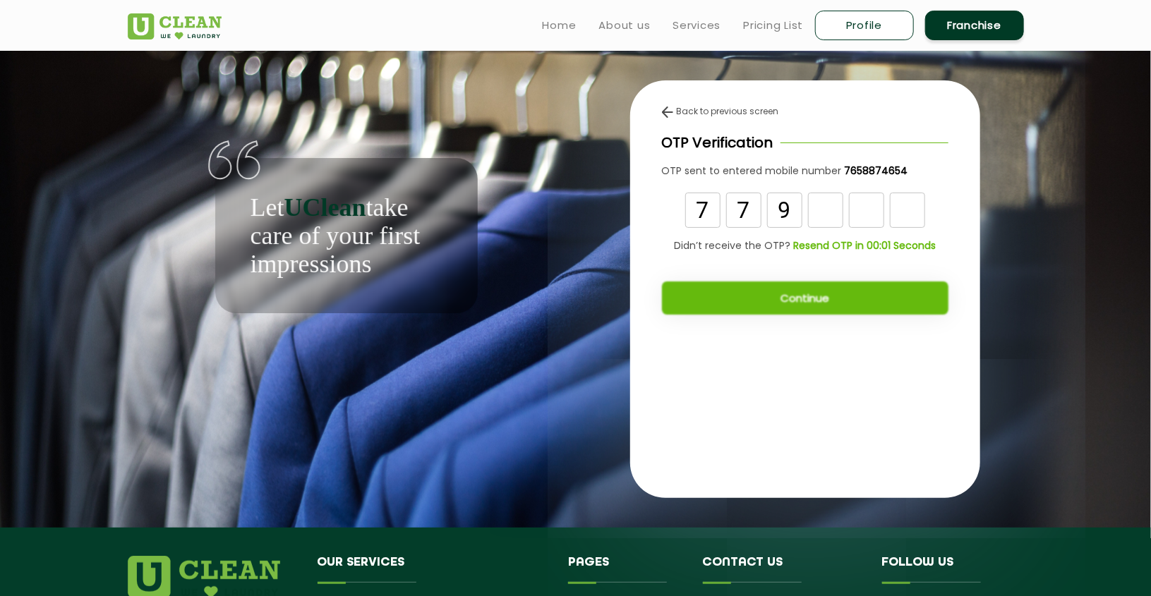
type input "9"
type input "7"
type input "0"
type input "1"
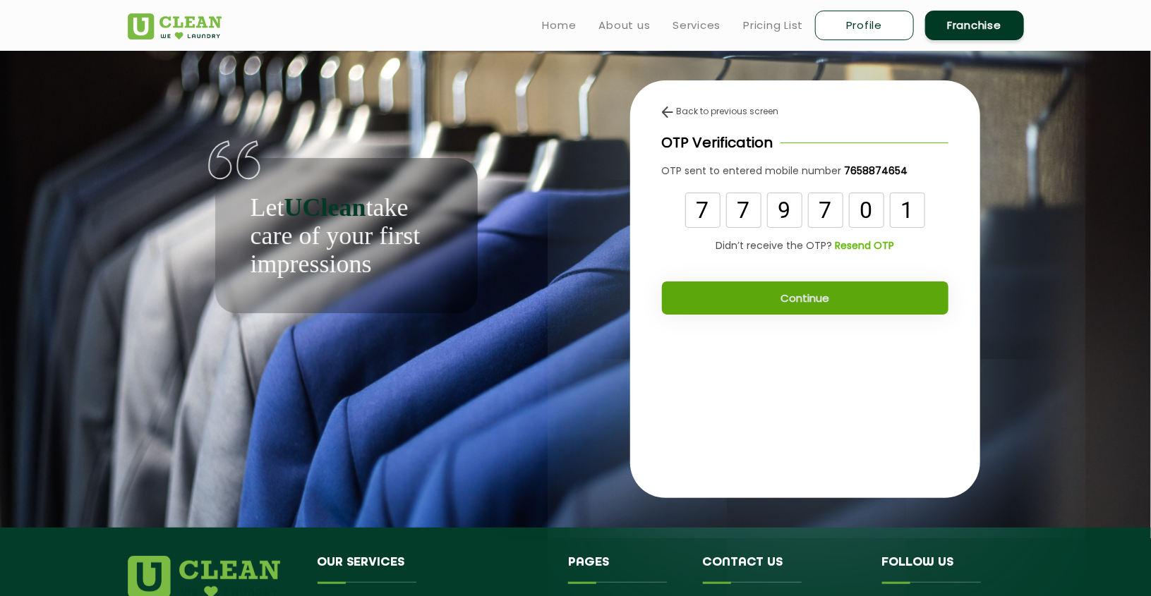
click at [842, 293] on button "Continue" at bounding box center [805, 297] width 286 height 33
click at [839, 293] on button "Continue" at bounding box center [805, 297] width 286 height 33
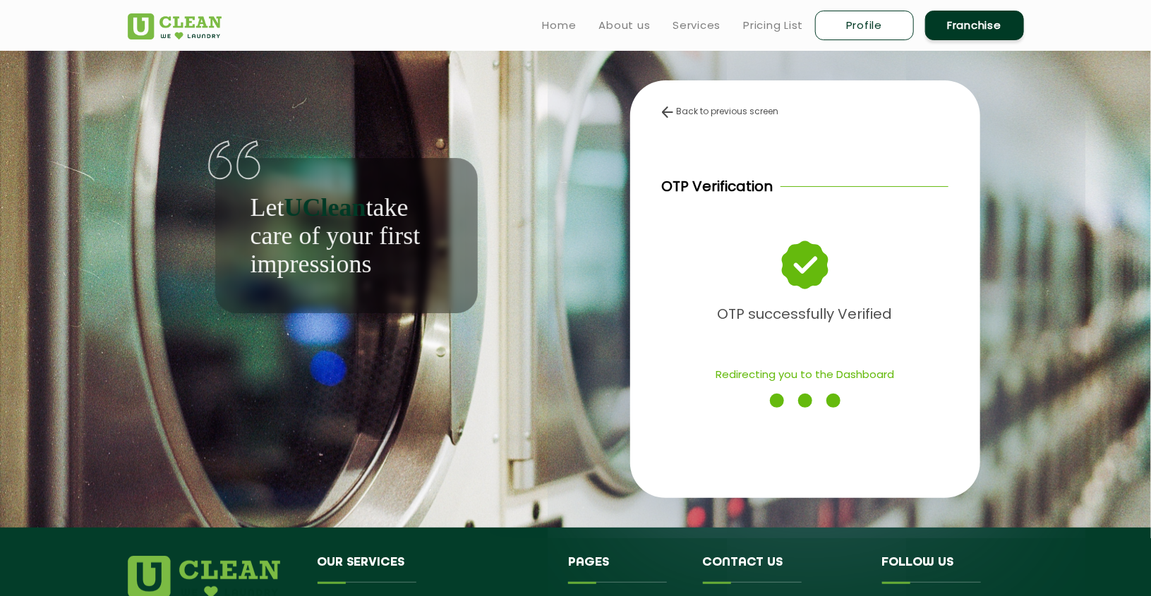
drag, startPoint x: 670, startPoint y: 246, endPoint x: 916, endPoint y: 214, distance: 248.4
click at [916, 214] on div "Back to previous screen OTP Verification OTP successfully Verified Redirecting …" at bounding box center [805, 263] width 350 height 366
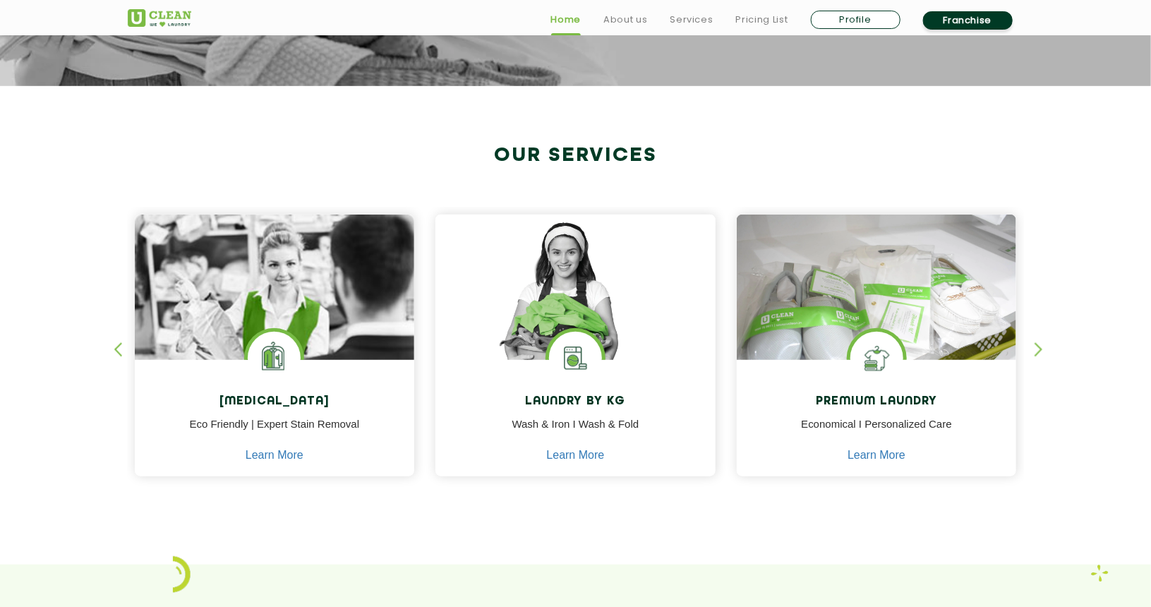
scroll to position [461, 0]
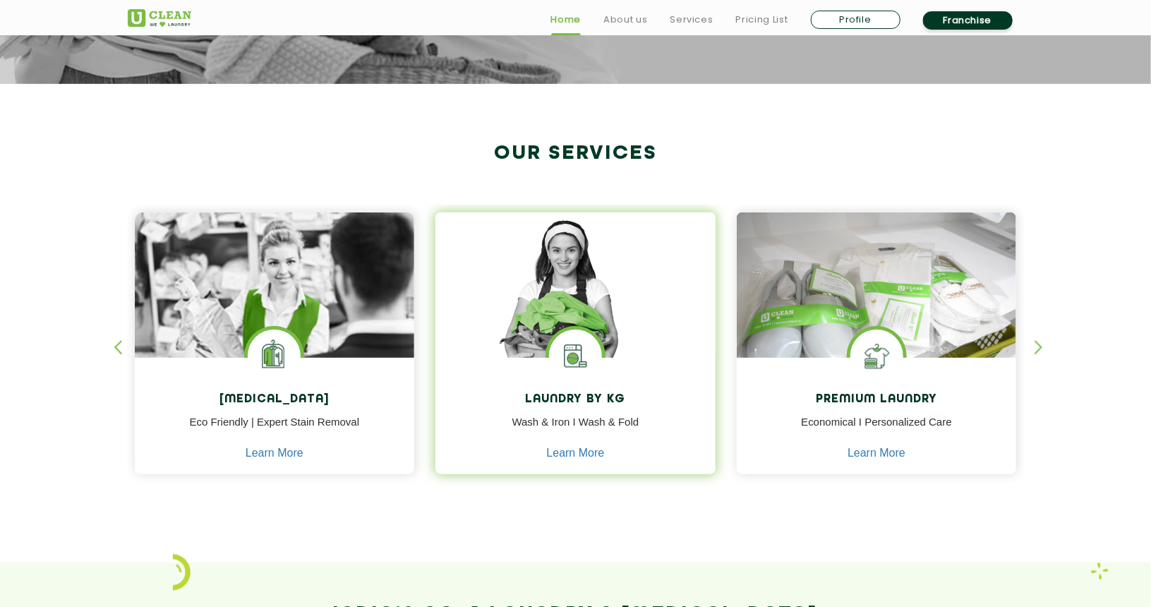
click at [616, 297] on img at bounding box center [575, 305] width 280 height 186
click at [567, 452] on link "Learn More" at bounding box center [576, 453] width 58 height 13
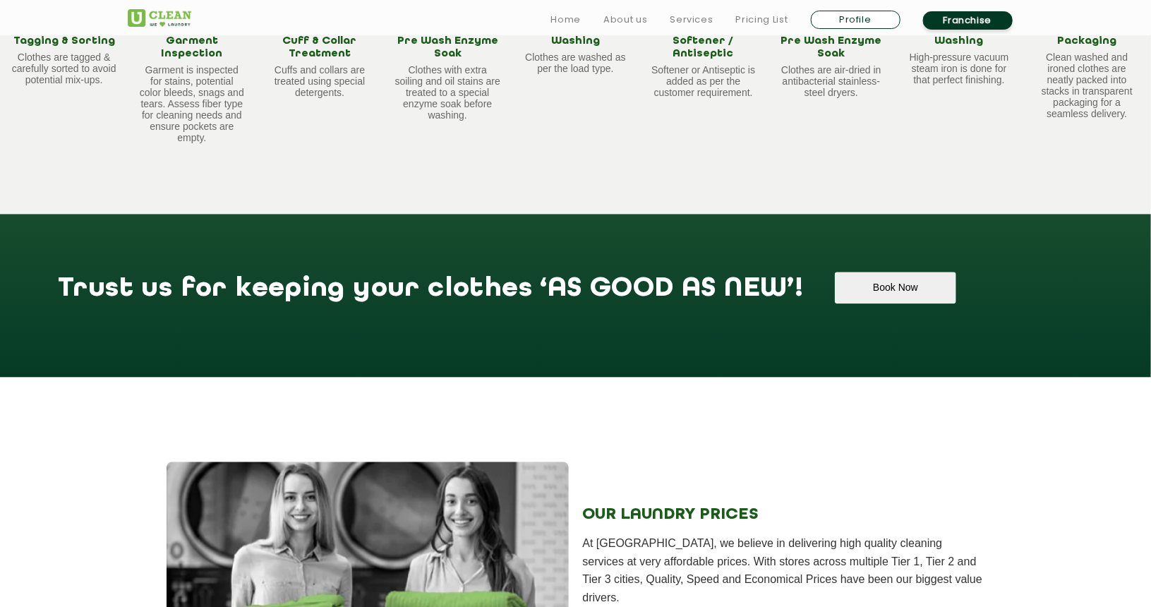
scroll to position [1449, 0]
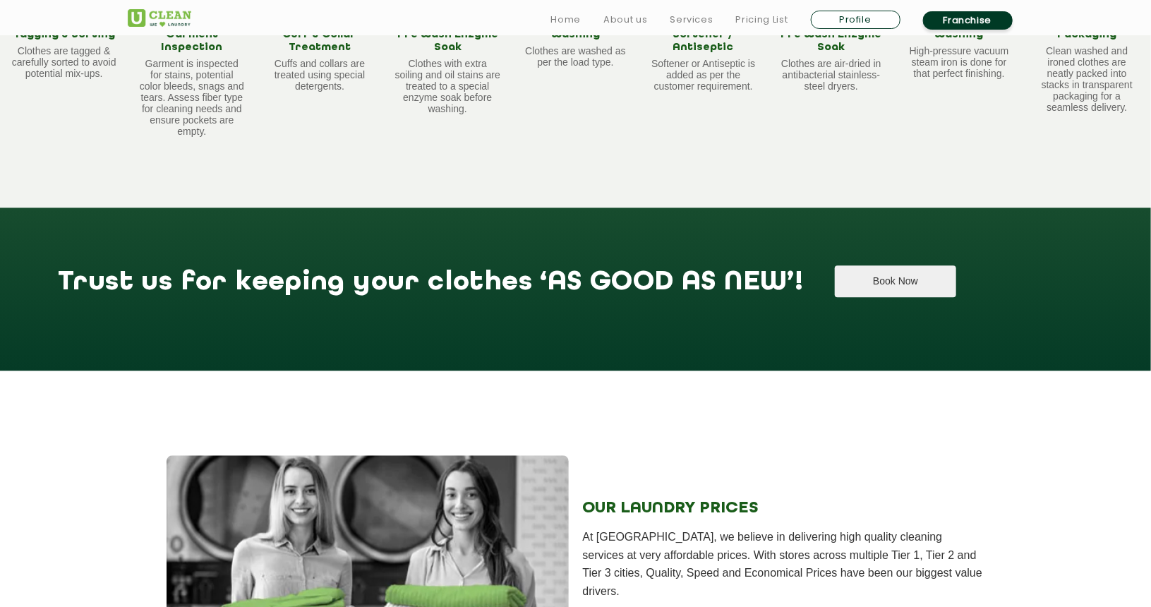
click at [835, 265] on button "Book Now" at bounding box center [895, 281] width 121 height 32
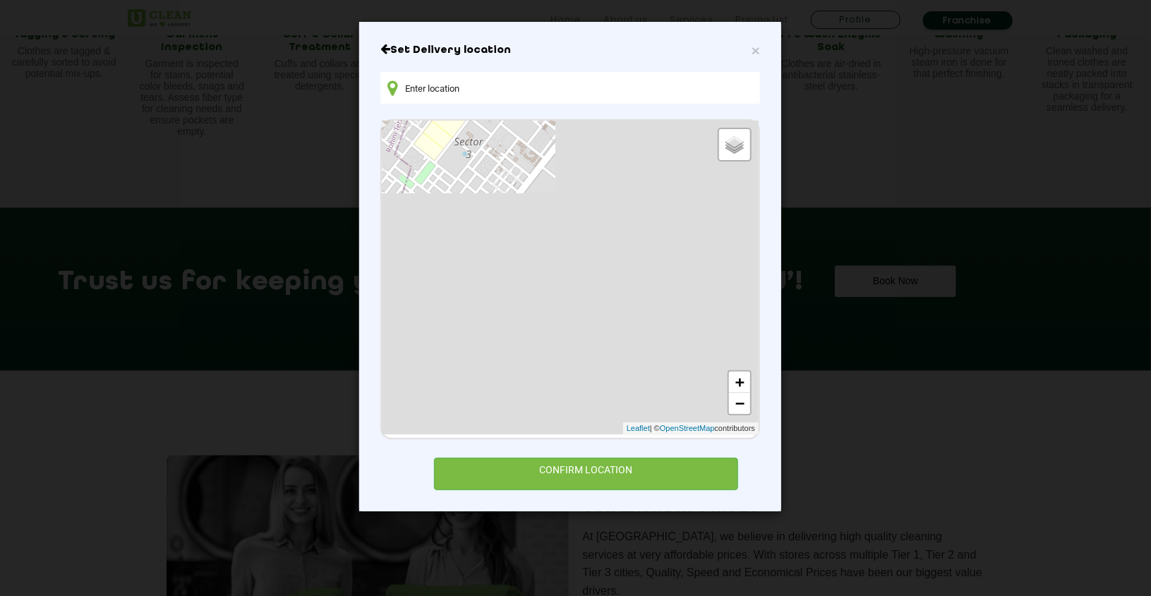
click at [461, 87] on input "text" at bounding box center [570, 88] width 380 height 32
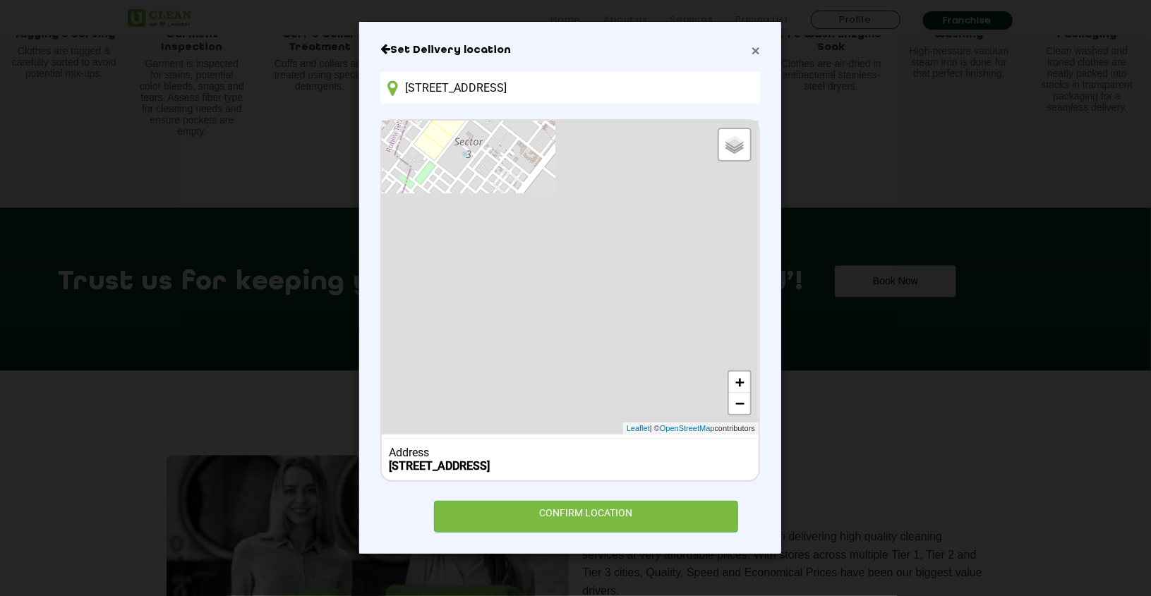
type input "[STREET_ADDRESS]"
click at [759, 54] on span "×" at bounding box center [755, 50] width 8 height 16
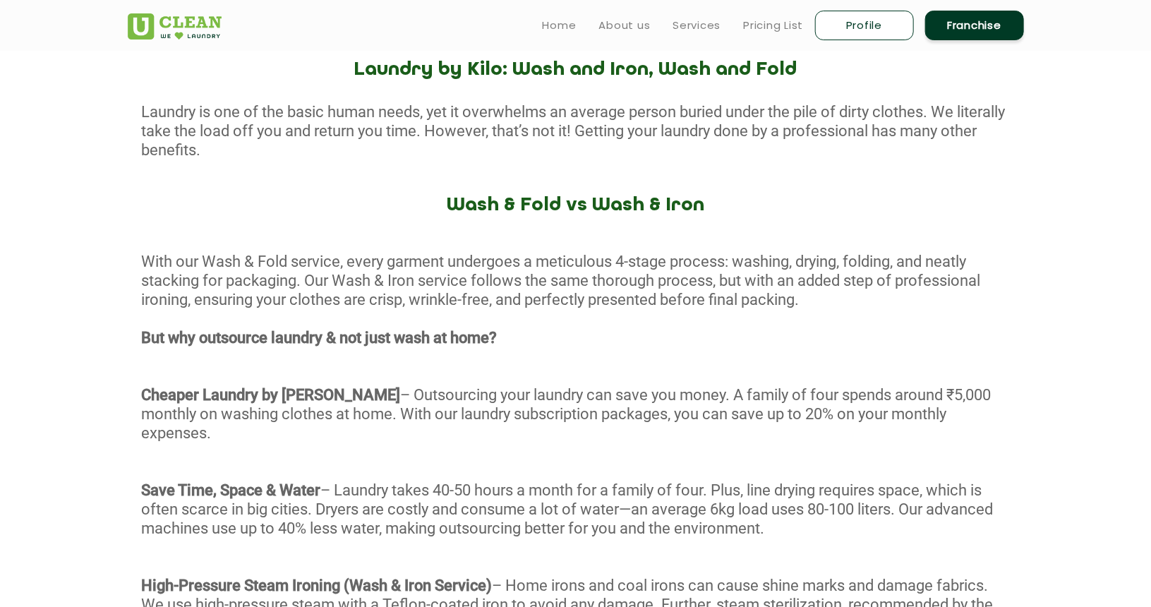
scroll to position [334, 0]
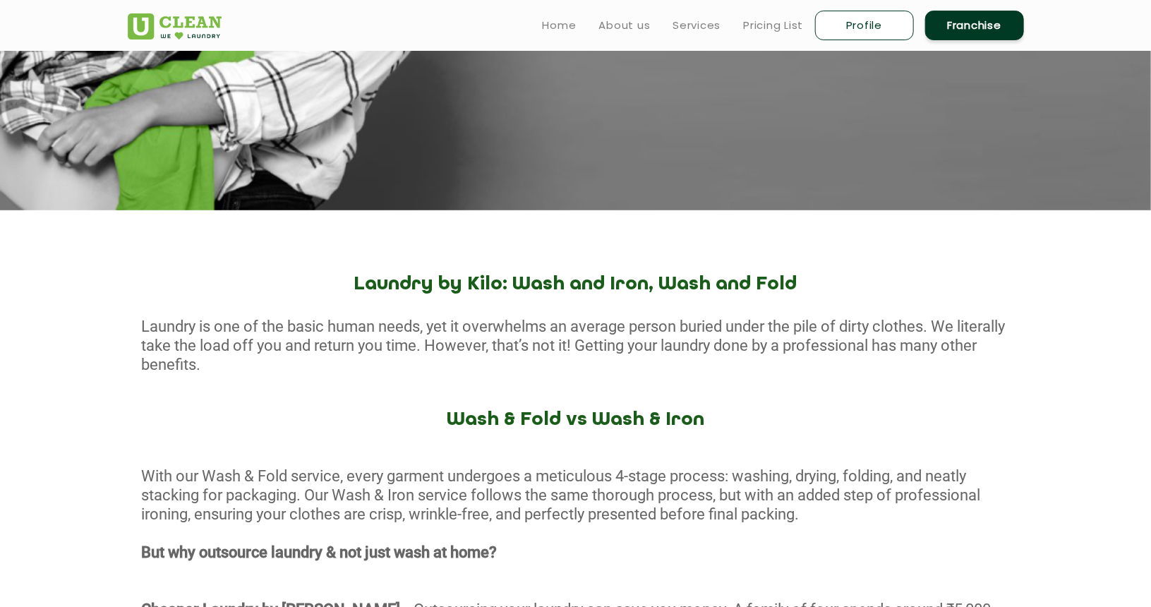
click at [164, 31] on img at bounding box center [175, 26] width 94 height 26
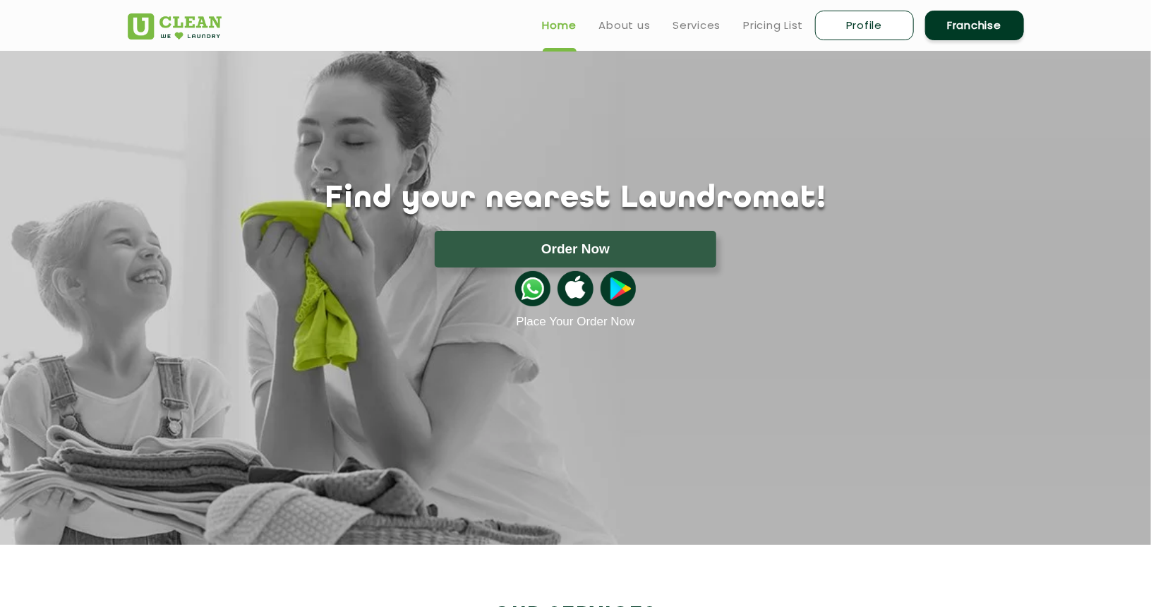
click at [537, 247] on button "Order Now" at bounding box center [575, 249] width 281 height 37
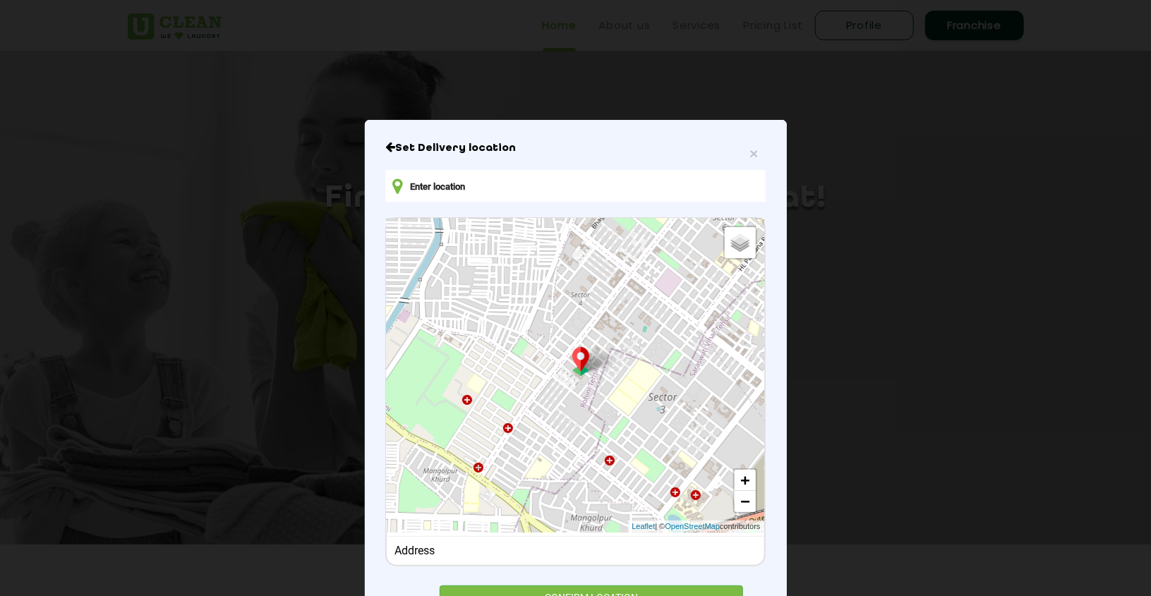
scroll to position [63, 0]
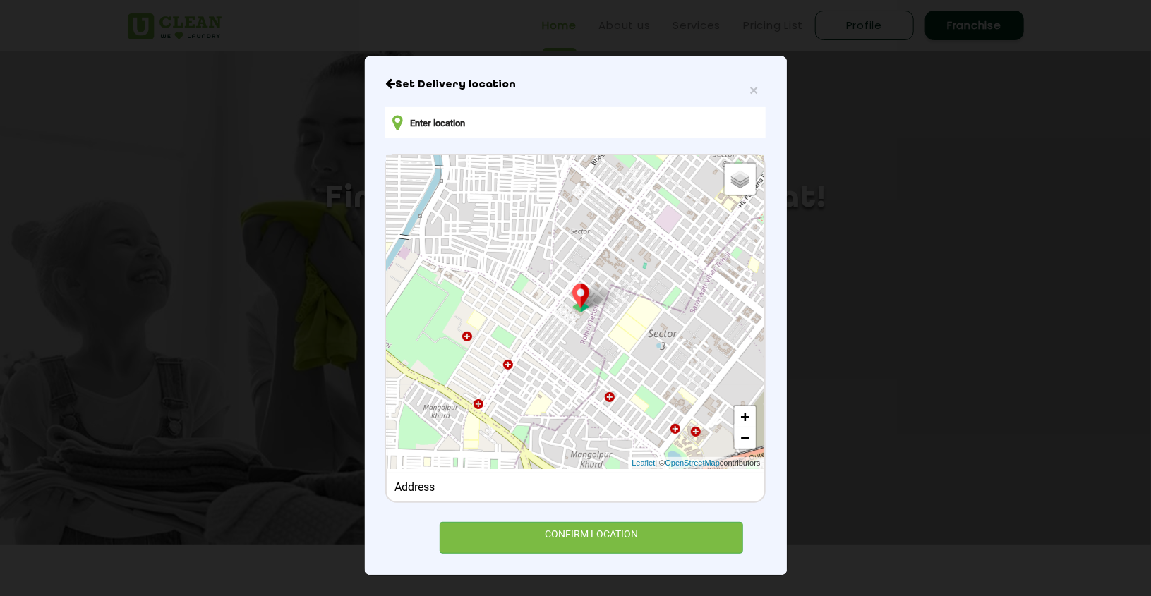
click at [421, 119] on input "text" at bounding box center [575, 123] width 380 height 32
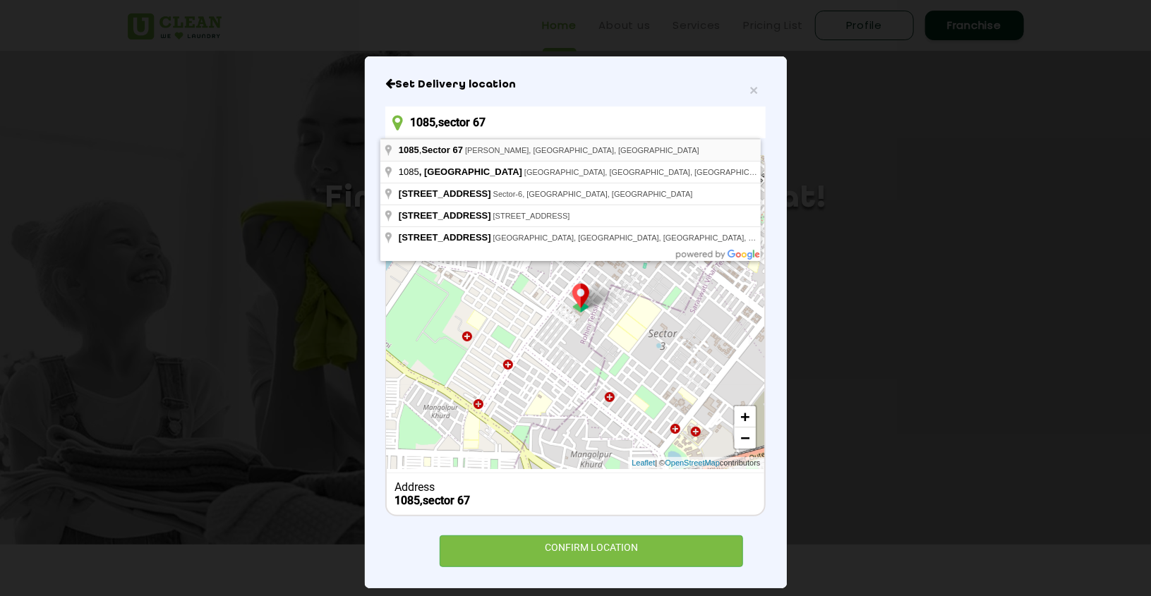
type input "[STREET_ADDRESS][PERSON_NAME]"
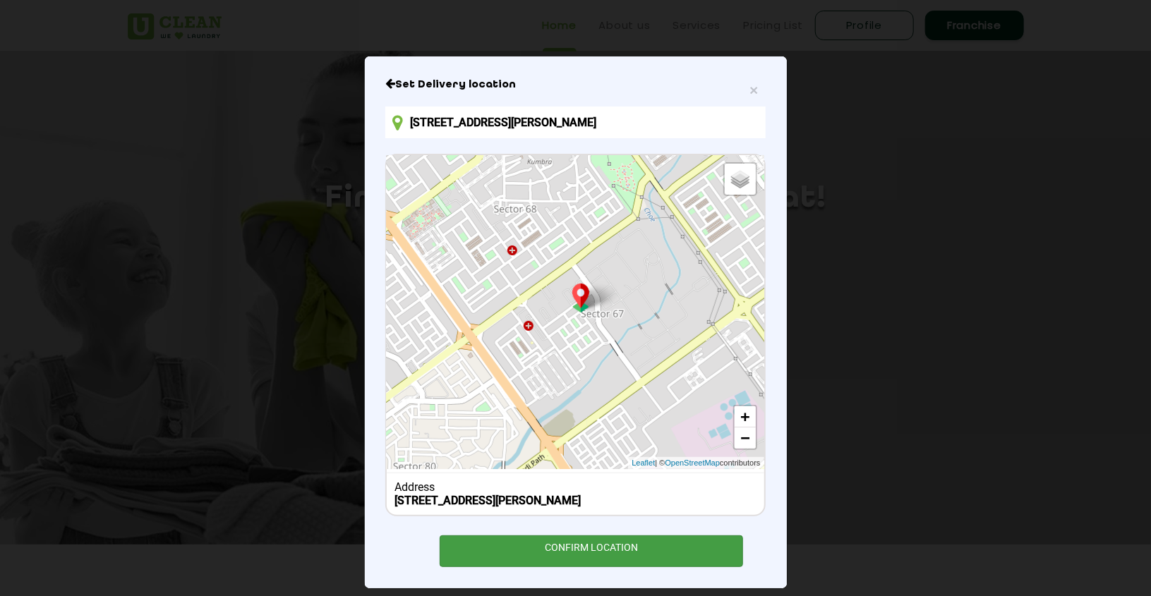
click at [567, 555] on div "CONFIRM LOCATION" at bounding box center [592, 551] width 304 height 32
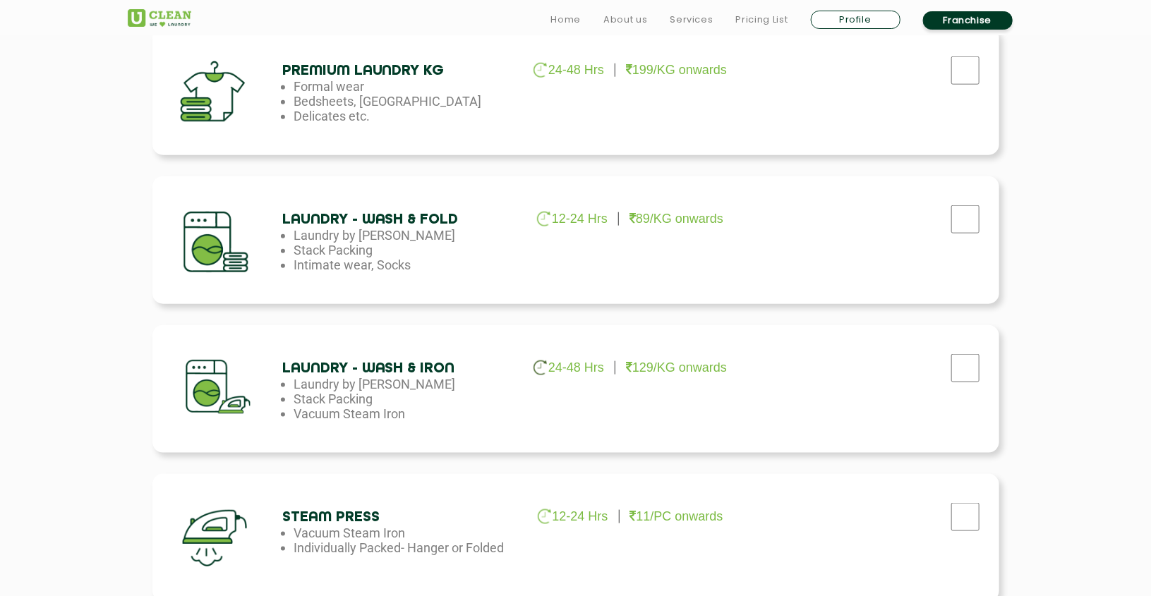
scroll to position [693, 0]
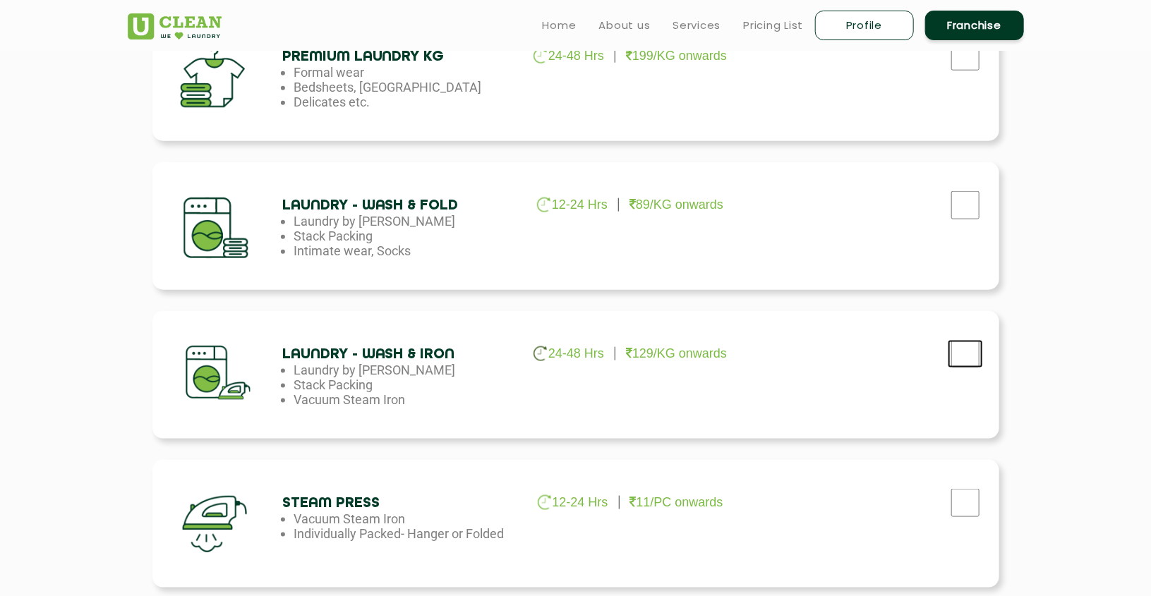
click at [964, 347] on input "checkbox" at bounding box center [964, 354] width 35 height 28
checkbox input "true"
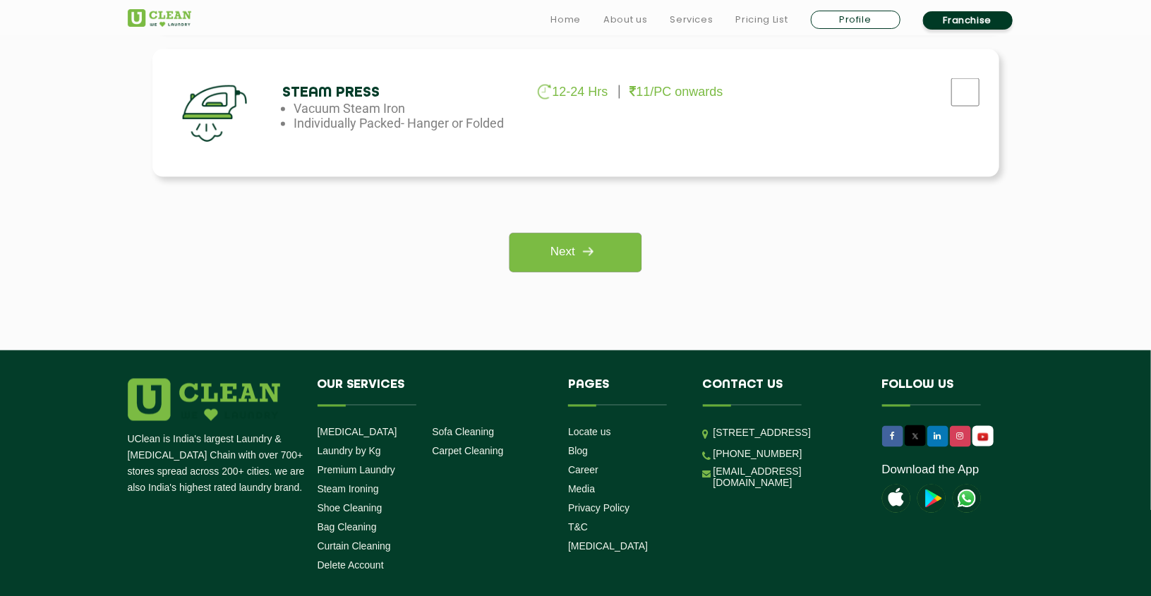
scroll to position [1110, 0]
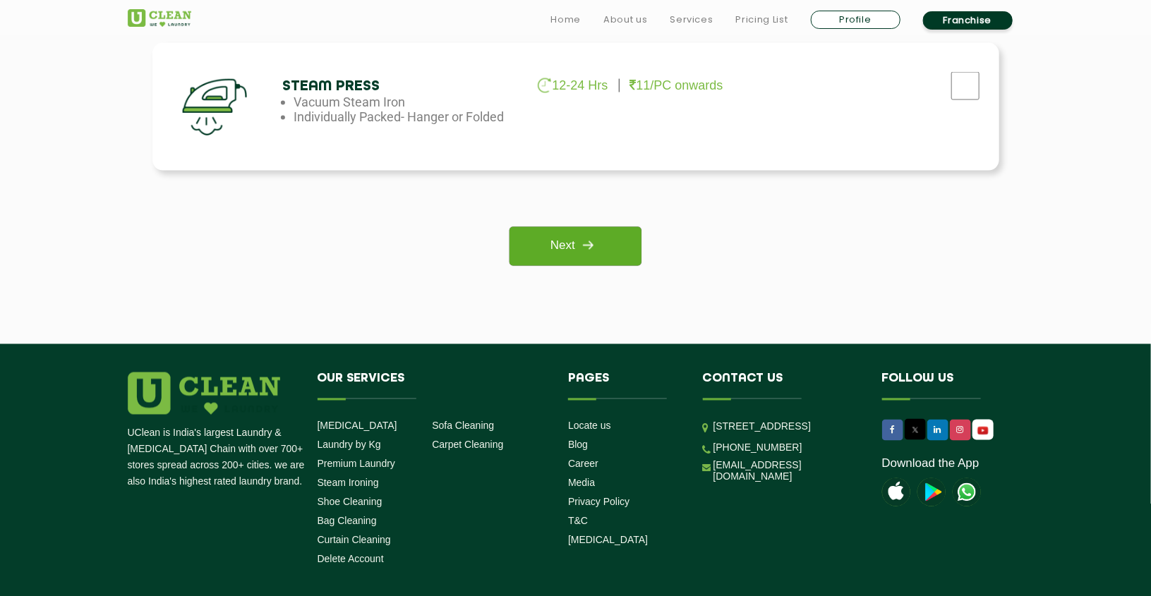
click at [557, 240] on link "Next" at bounding box center [575, 246] width 132 height 39
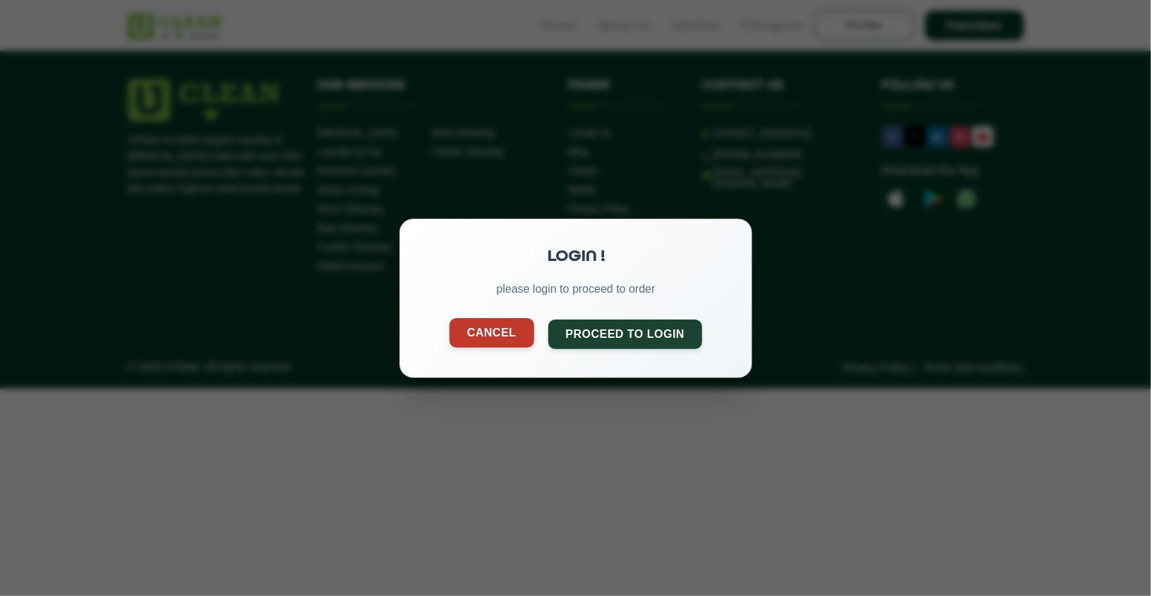
click at [477, 328] on button "Cancel" at bounding box center [491, 332] width 85 height 30
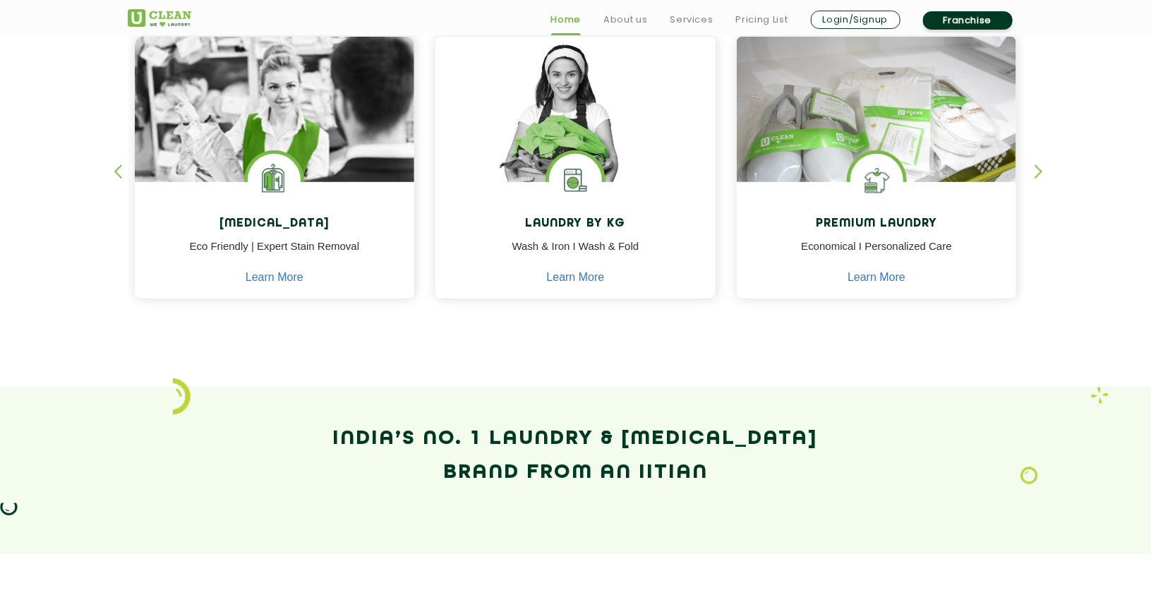
scroll to position [638, 0]
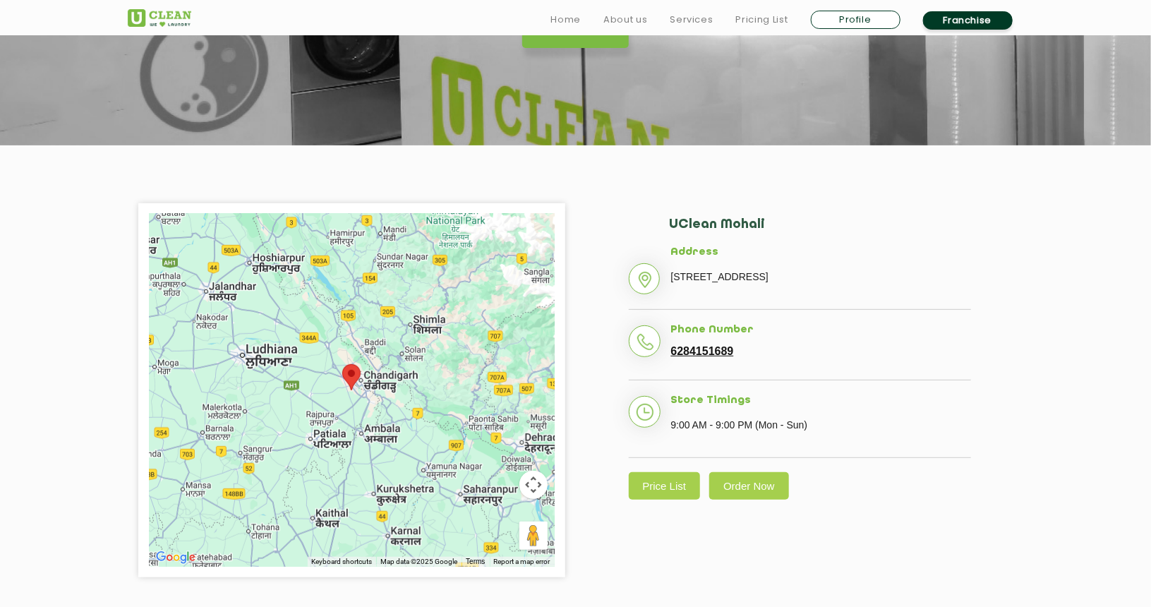
scroll to position [181, 0]
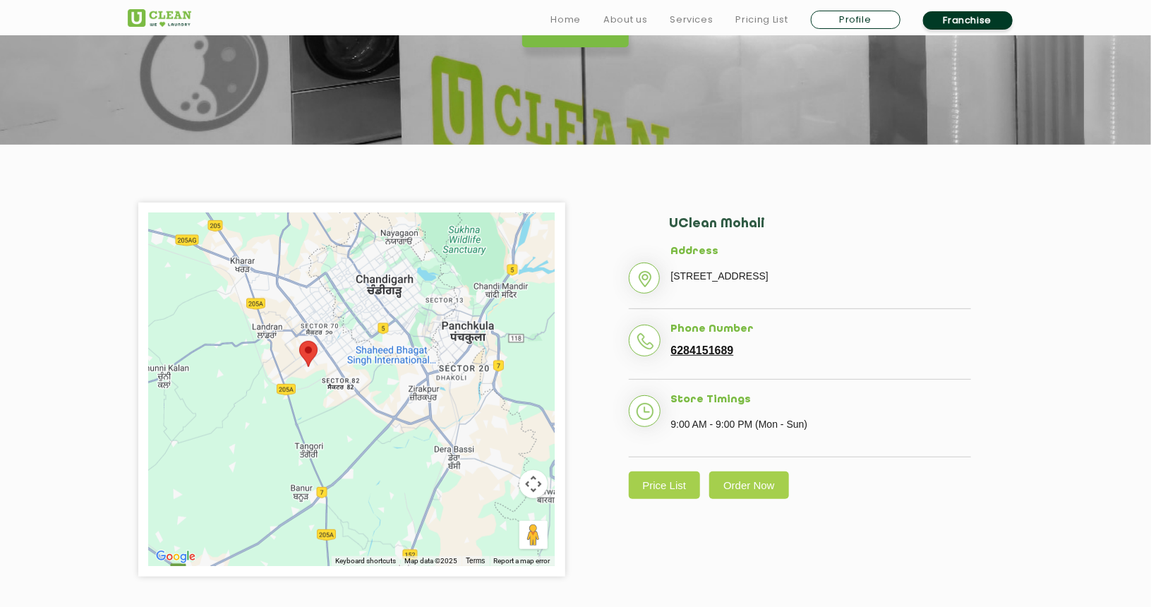
drag, startPoint x: 341, startPoint y: 378, endPoint x: 394, endPoint y: 393, distance: 54.9
click at [394, 393] on div at bounding box center [352, 389] width 406 height 353
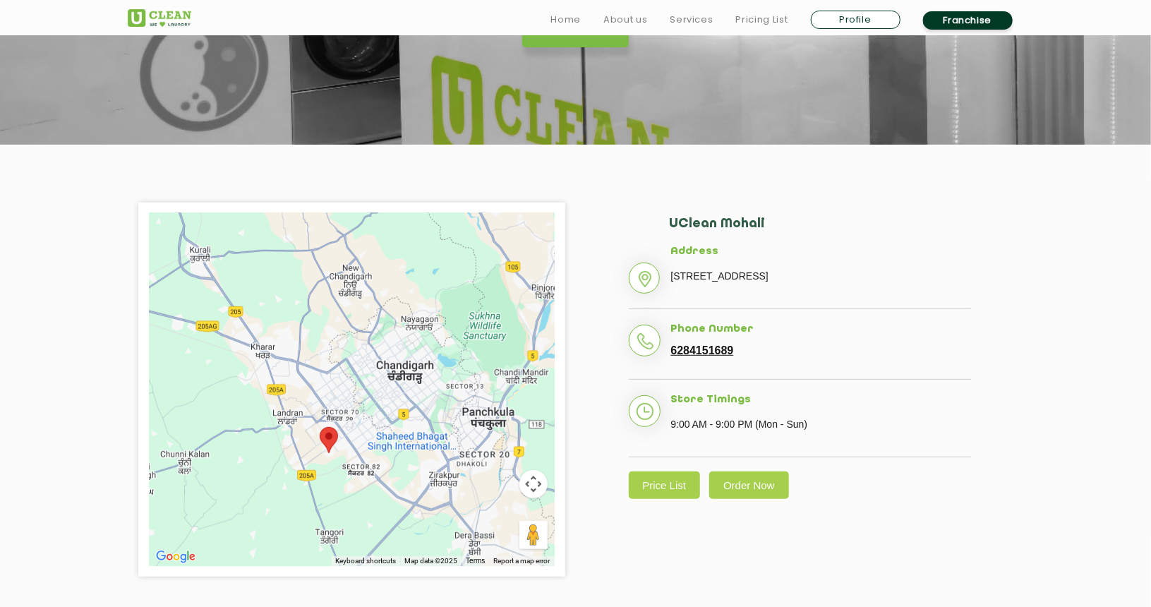
drag, startPoint x: 340, startPoint y: 306, endPoint x: 358, endPoint y: 394, distance: 89.9
click at [358, 394] on div at bounding box center [352, 389] width 406 height 353
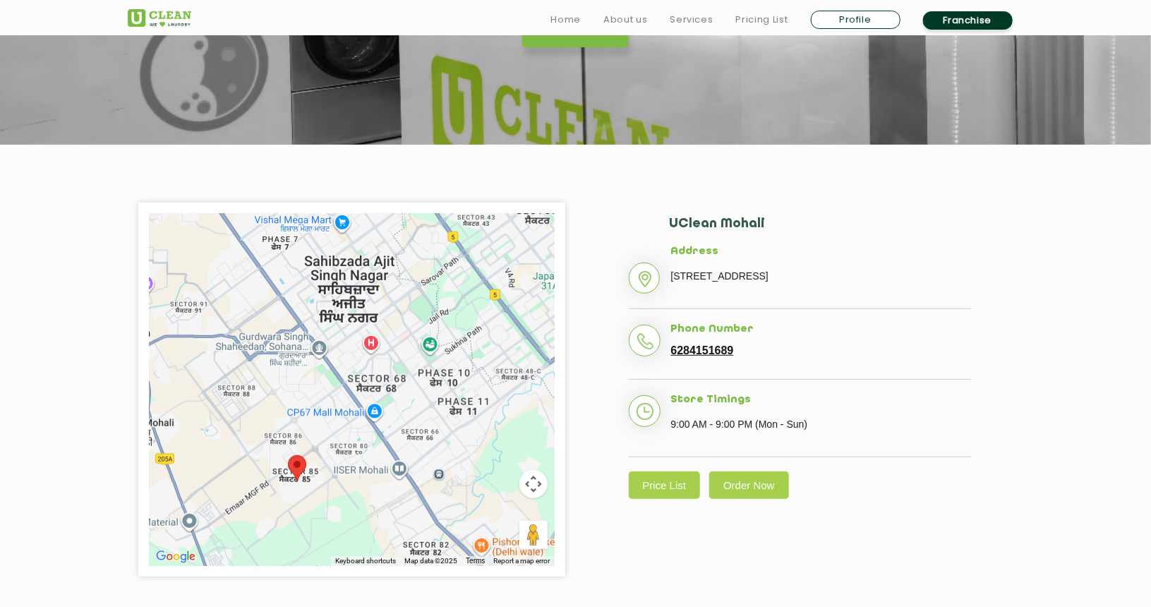
drag, startPoint x: 376, startPoint y: 456, endPoint x: 281, endPoint y: 245, distance: 231.8
click at [281, 245] on div at bounding box center [352, 389] width 406 height 353
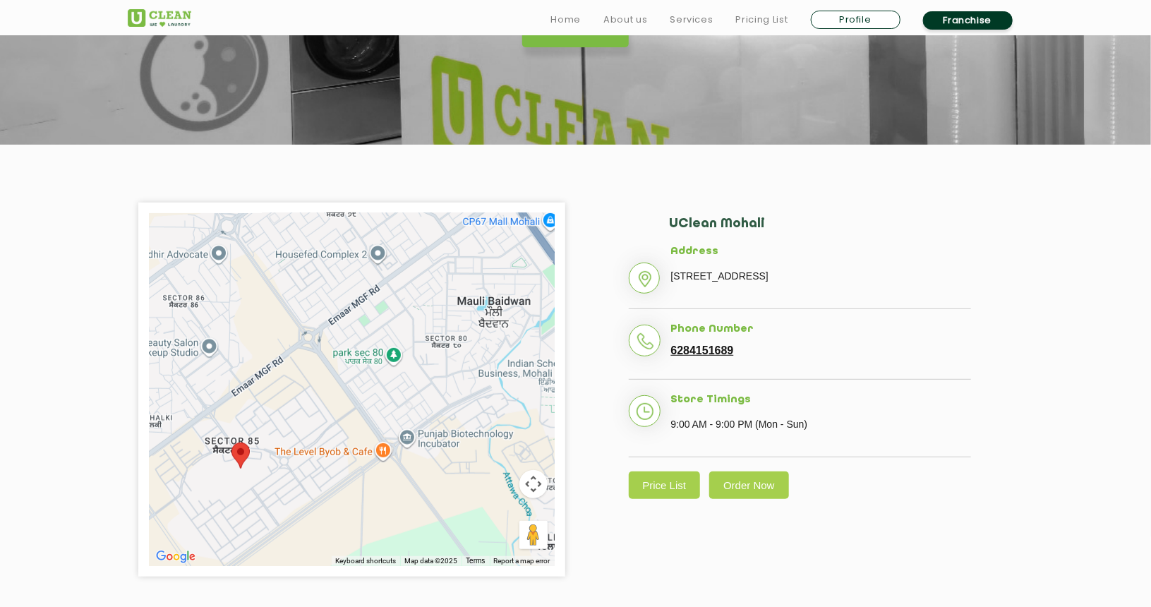
drag, startPoint x: 374, startPoint y: 480, endPoint x: 396, endPoint y: 243, distance: 237.4
click at [396, 243] on div at bounding box center [352, 389] width 406 height 353
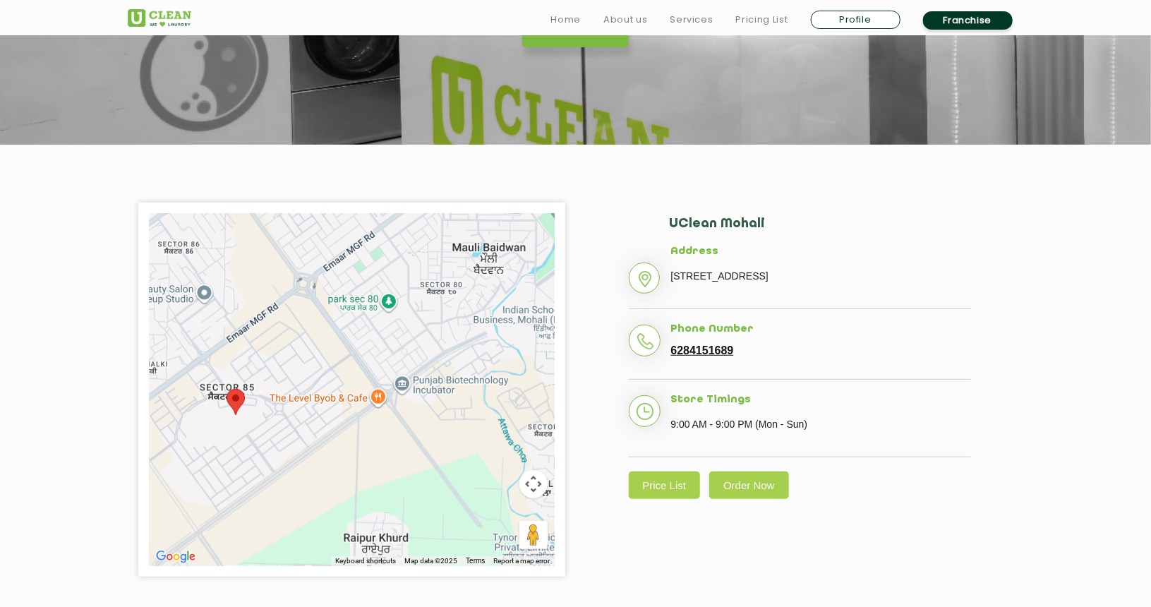
click at [395, 243] on div at bounding box center [352, 389] width 406 height 353
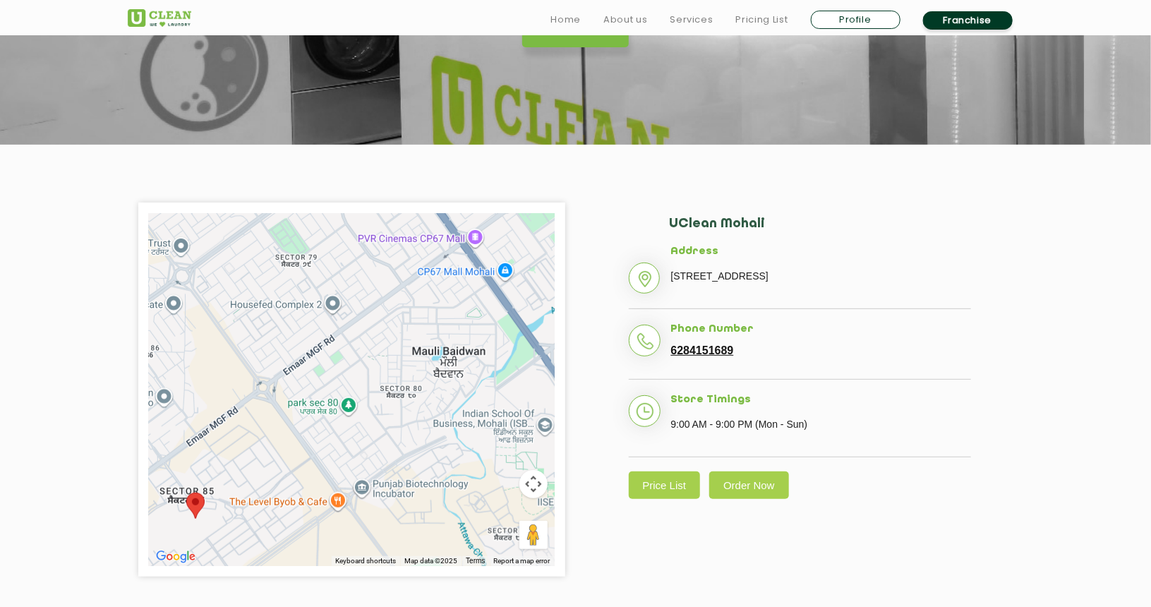
drag, startPoint x: 392, startPoint y: 273, endPoint x: 352, endPoint y: 380, distance: 113.9
click at [352, 380] on div at bounding box center [352, 389] width 406 height 353
click at [508, 268] on div at bounding box center [352, 389] width 406 height 353
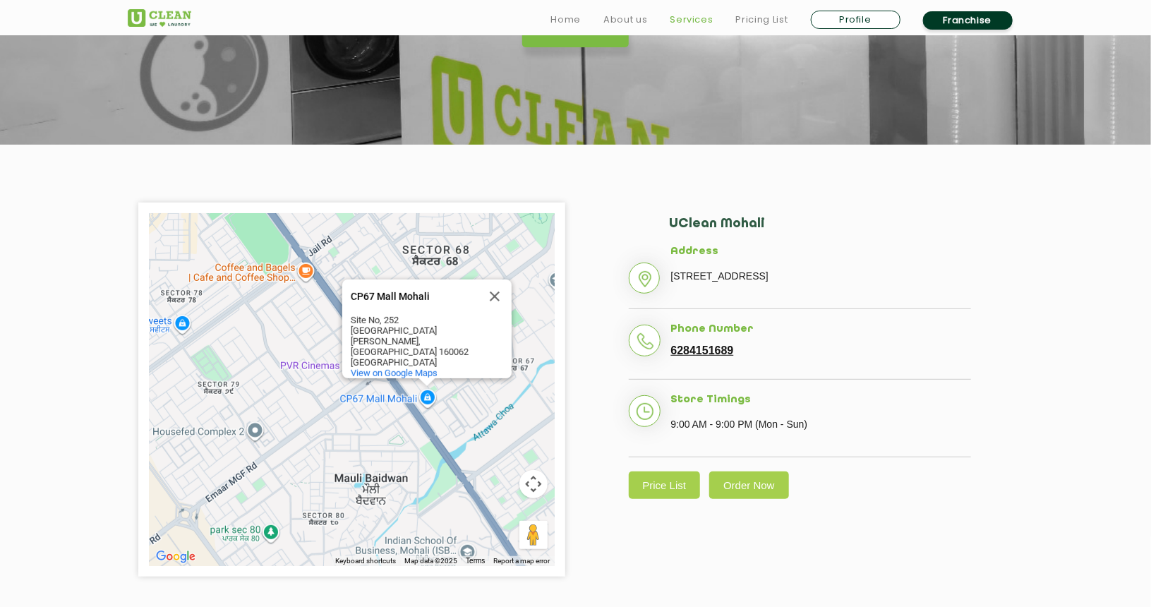
click at [692, 23] on link "Services" at bounding box center [691, 19] width 43 height 17
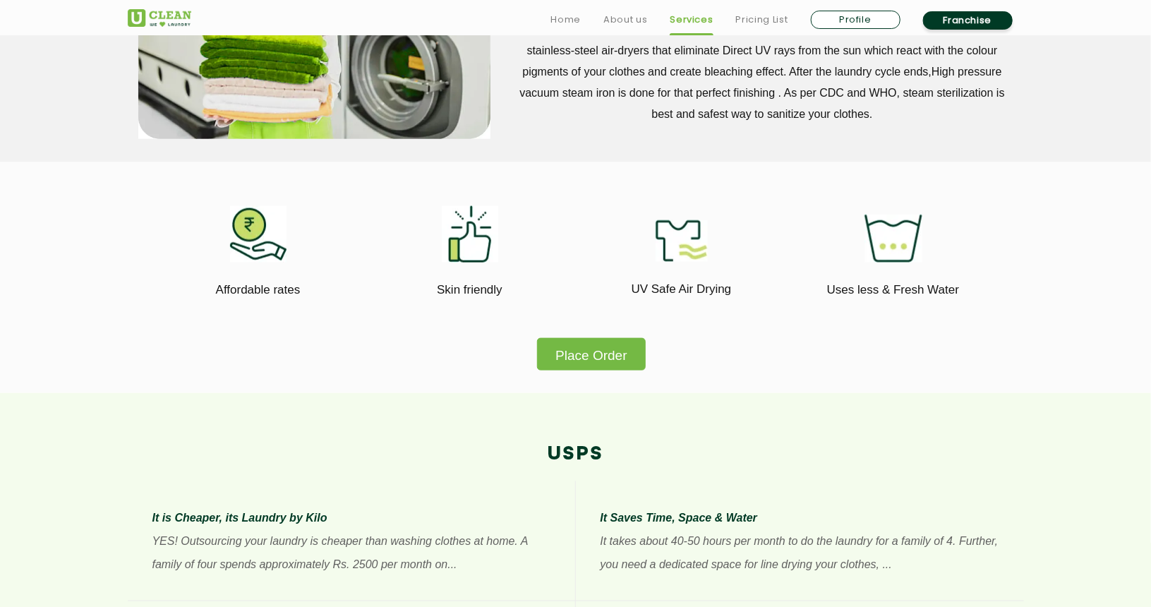
scroll to position [732, 0]
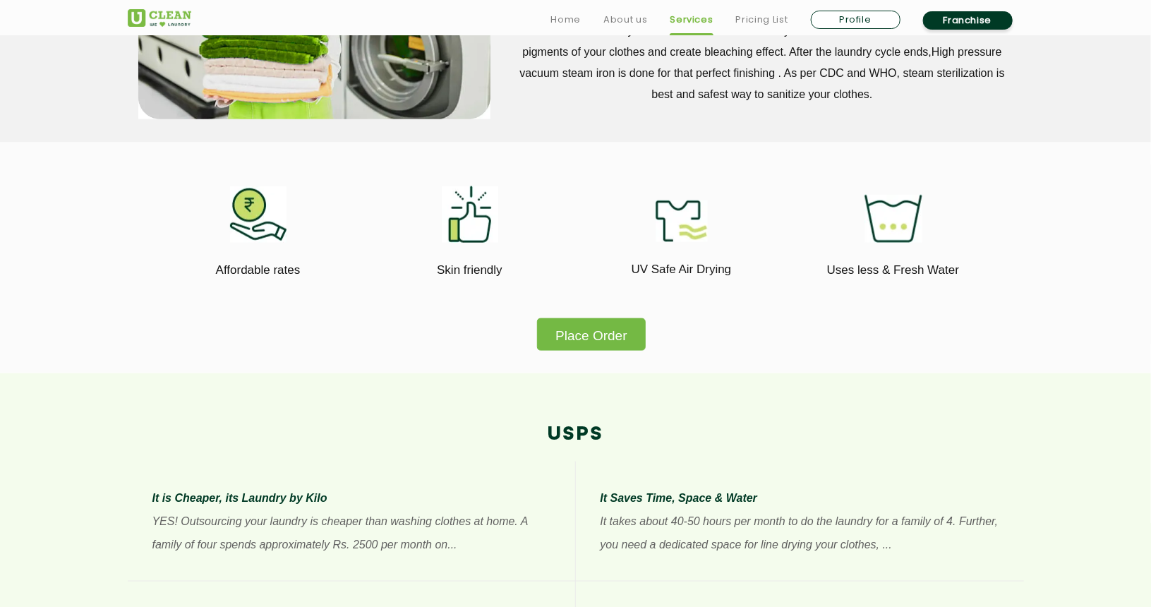
click at [633, 326] on button "Place Order" at bounding box center [591, 334] width 108 height 32
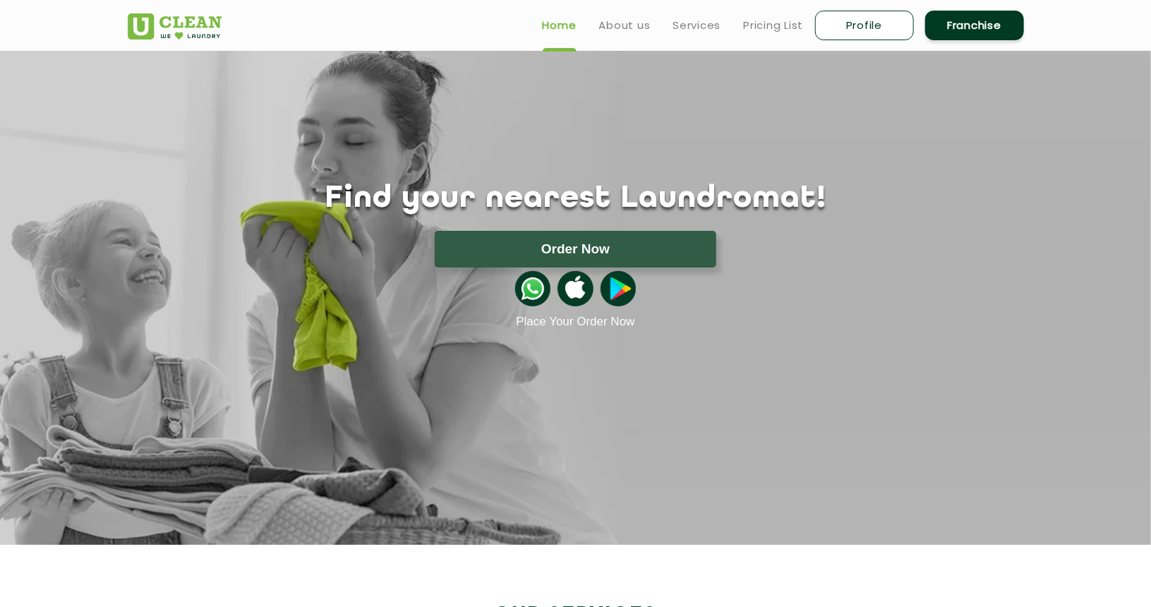
click at [643, 242] on button "Order Now" at bounding box center [575, 249] width 281 height 37
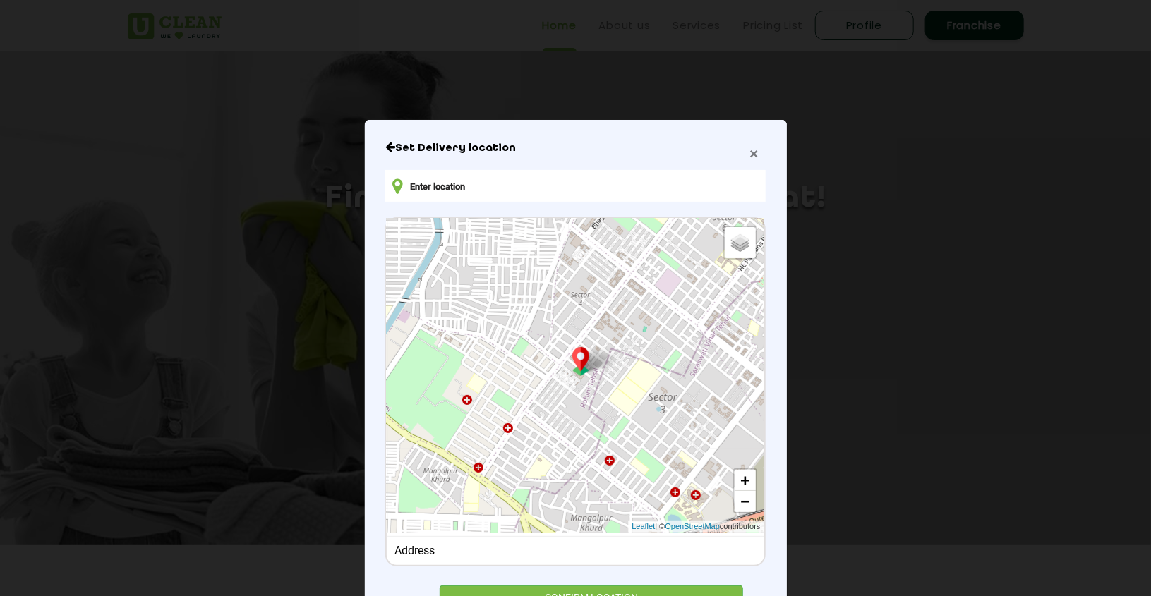
click at [749, 153] on span "×" at bounding box center [753, 153] width 8 height 16
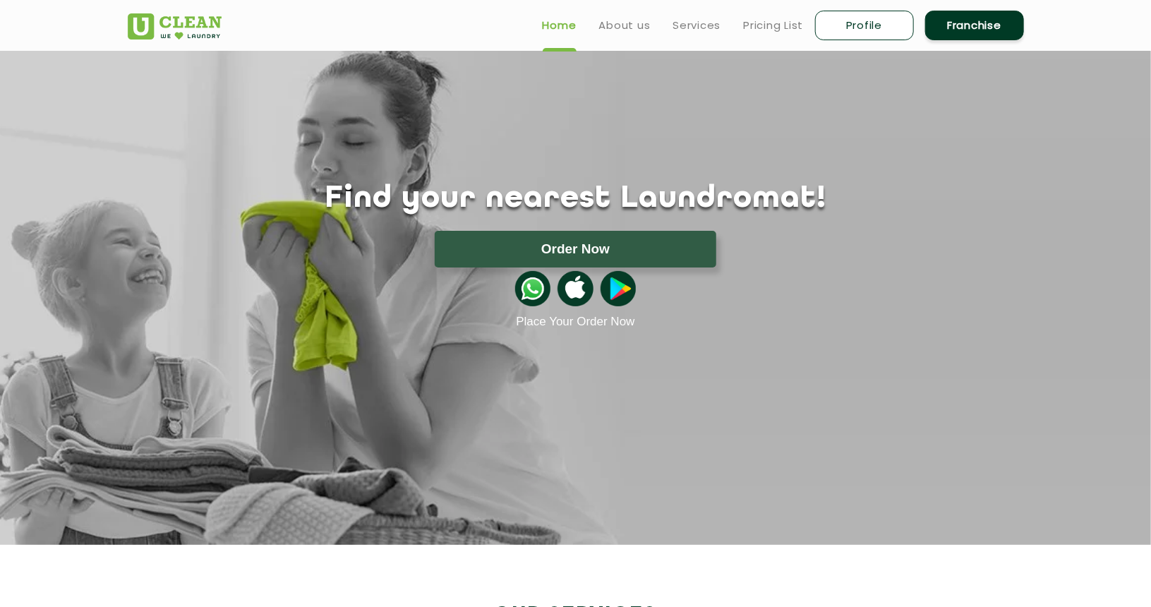
click at [536, 291] on img at bounding box center [532, 288] width 35 height 35
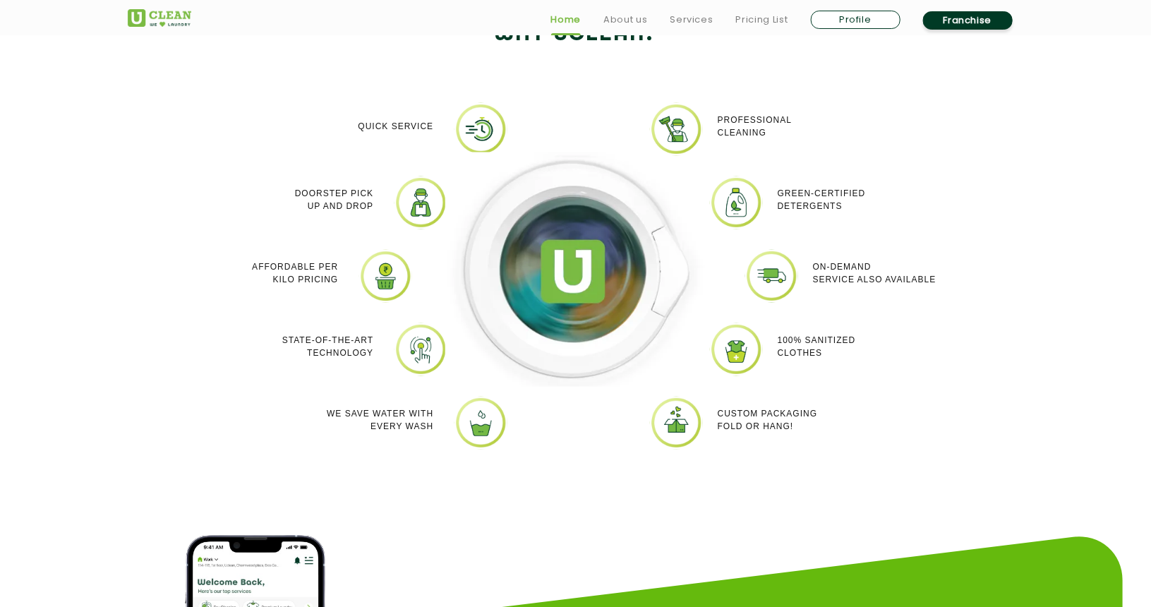
scroll to position [1232, 0]
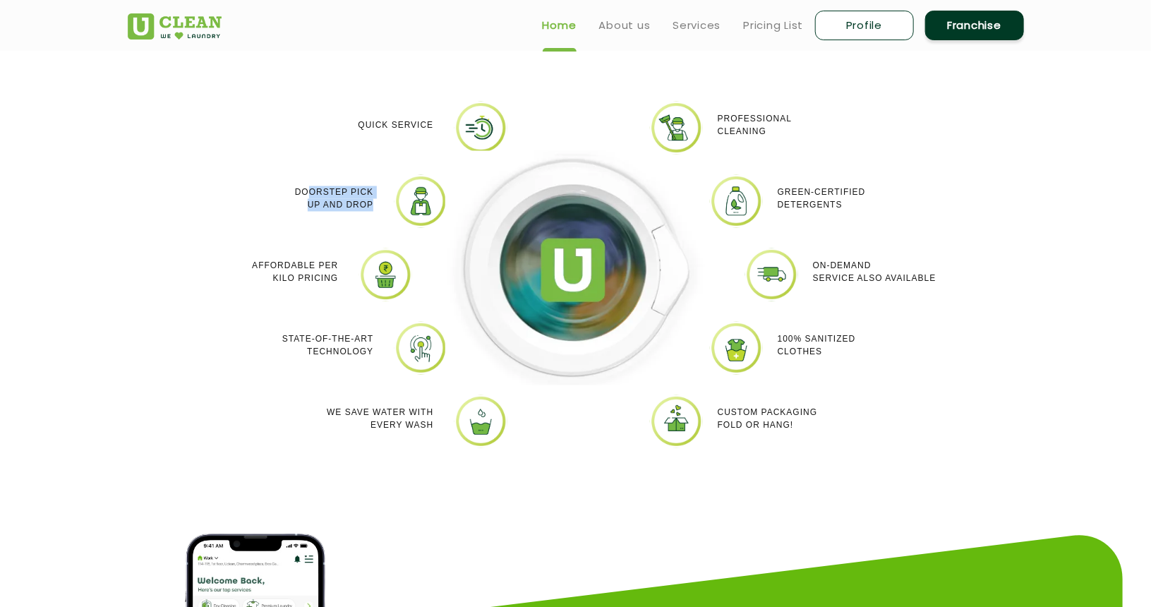
drag, startPoint x: 308, startPoint y: 183, endPoint x: 364, endPoint y: 208, distance: 61.9
click at [364, 208] on div "Doorstep Pick up and Drop" at bounding box center [282, 199] width 183 height 48
drag, startPoint x: 266, startPoint y: 262, endPoint x: 338, endPoint y: 279, distance: 74.1
click at [338, 279] on p "Affordable per kilo pricing" at bounding box center [295, 272] width 86 height 25
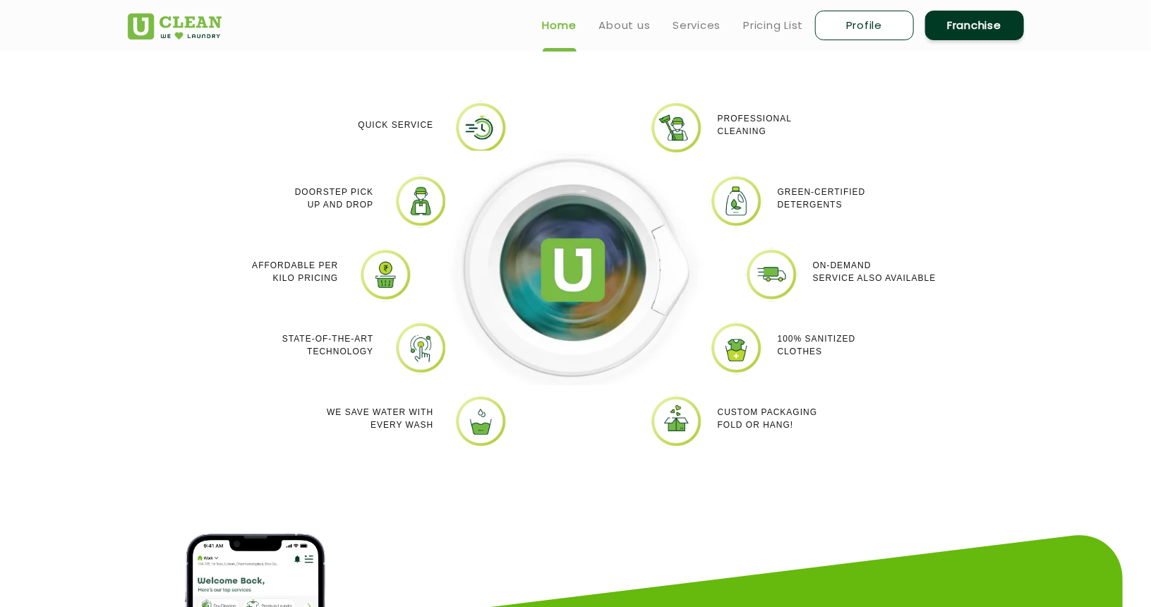
drag, startPoint x: 338, startPoint y: 279, endPoint x: 226, endPoint y: 244, distance: 116.9
click at [226, 244] on div "Quick Service Doorstep Pick up and Drop Affordable per kilo pricing State-of-th…" at bounding box center [293, 285] width 282 height 367
drag, startPoint x: 292, startPoint y: 329, endPoint x: 378, endPoint y: 369, distance: 94.7
click at [378, 369] on li "State-of-the-art Technology" at bounding box center [317, 348] width 272 height 53
click at [379, 413] on p "We Save Water with every wash" at bounding box center [380, 418] width 107 height 25
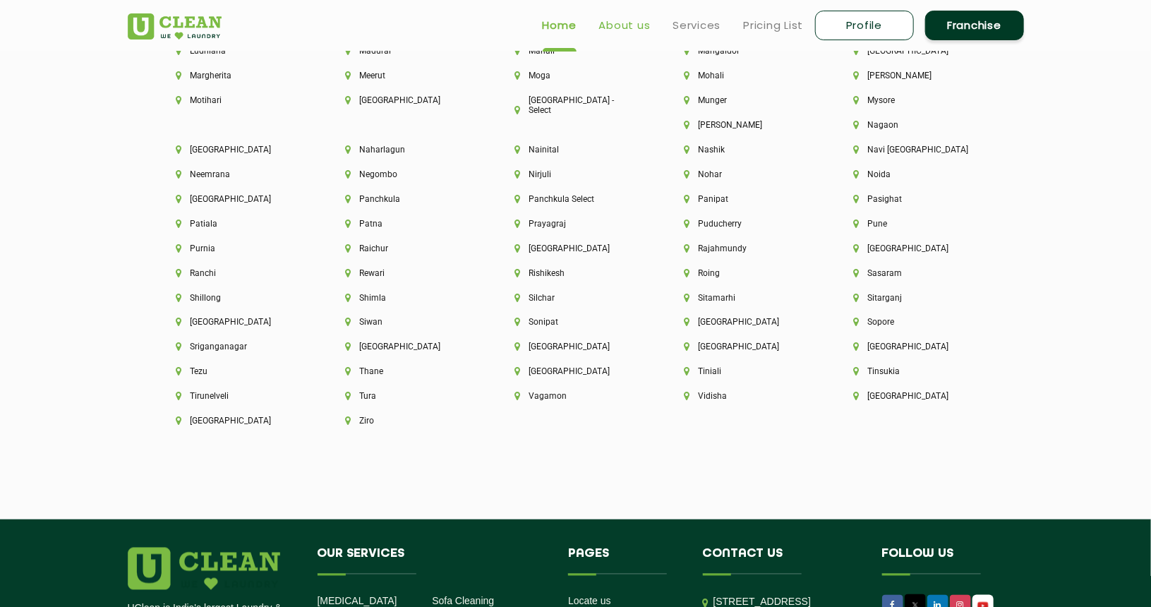
scroll to position [3726, 0]
